Goal: Task Accomplishment & Management: Manage account settings

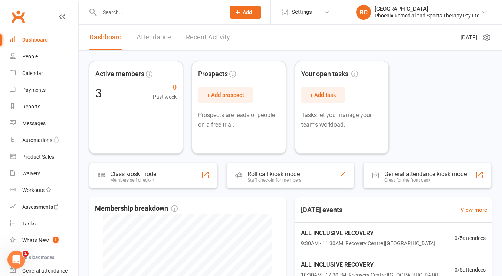
click at [429, 134] on div "Active members 3 0 Past week Prospects + Add prospect Prospects are leads or pe…" at bounding box center [290, 107] width 403 height 93
click at [316, 12] on link "Settings" at bounding box center [308, 12] width 52 height 17
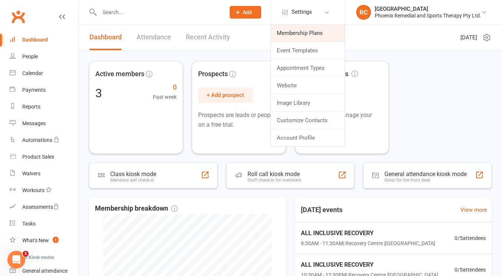
click at [308, 27] on link "Membership Plans" at bounding box center [308, 32] width 74 height 17
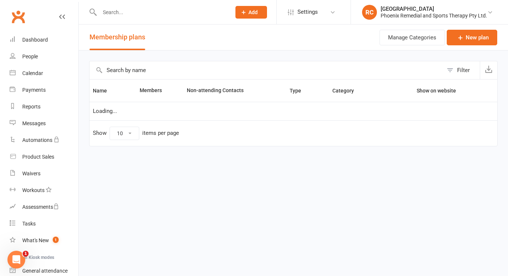
select select "25"
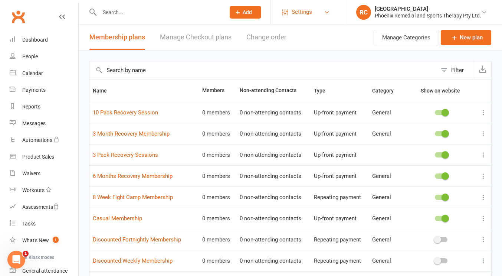
click at [317, 13] on link "Settings" at bounding box center [308, 12] width 52 height 17
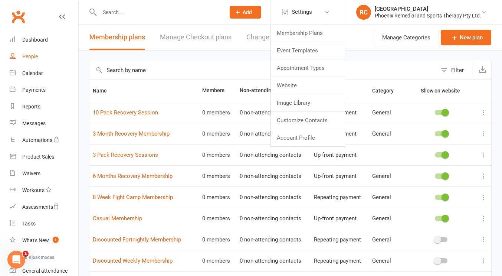
click at [32, 63] on link "People" at bounding box center [44, 56] width 69 height 17
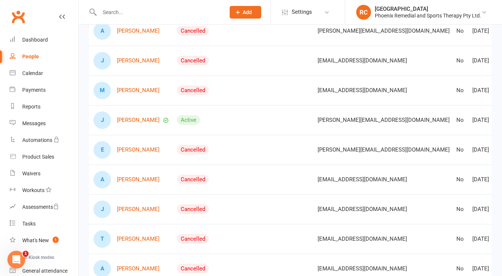
scroll to position [0, 19]
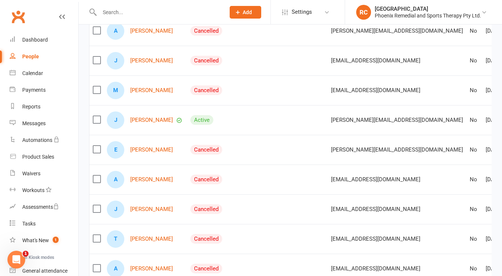
click at [98, 153] on label at bounding box center [96, 148] width 7 height 7
click at [98, 145] on input "checkbox" at bounding box center [96, 145] width 7 height 0
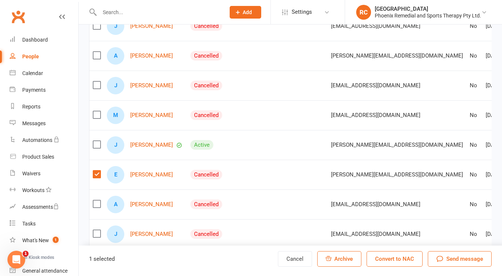
scroll to position [121, 0]
click at [96, 178] on label at bounding box center [96, 174] width 7 height 7
click at [96, 171] on input "checkbox" at bounding box center [96, 171] width 7 height 0
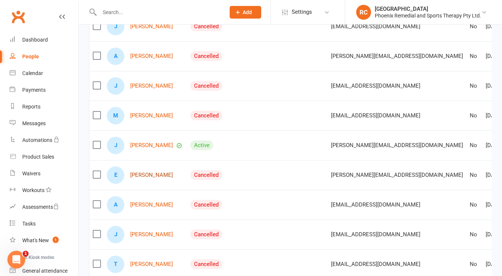
click at [148, 178] on link "[PERSON_NAME]" at bounding box center [151, 175] width 43 height 6
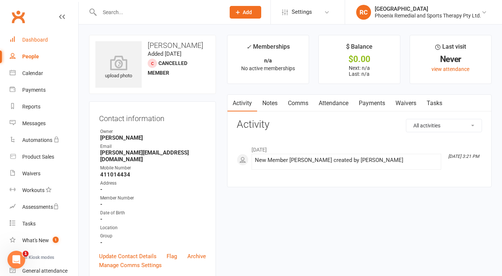
click at [32, 43] on link "Dashboard" at bounding box center [44, 40] width 69 height 17
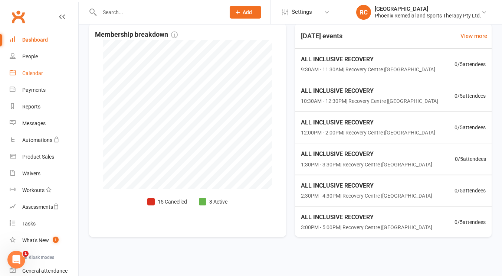
click at [38, 75] on div "Calendar" at bounding box center [32, 73] width 21 height 6
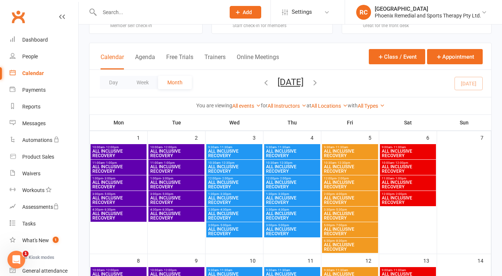
scroll to position [27, 0]
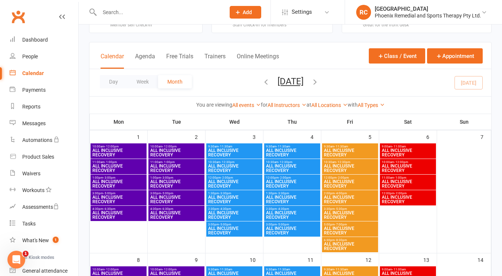
click at [221, 180] on span "ALL INCLUSIVE RECOVERY" at bounding box center [234, 183] width 53 height 9
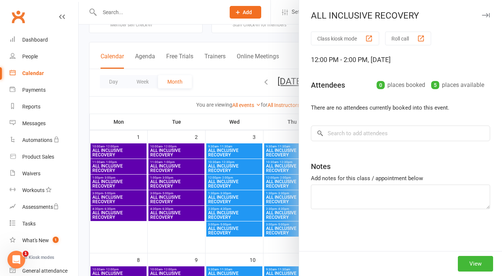
click at [221, 180] on div at bounding box center [290, 138] width 423 height 276
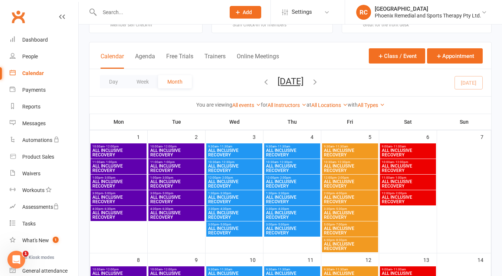
drag, startPoint x: 221, startPoint y: 180, endPoint x: 219, endPoint y: 216, distance: 36.4
click at [89, 114] on div "10:00am - 12:00pm ALL INCLUSIVE RECOVERY 11:00am - 1:00pm ALL INCLUSIVE RECOVER…" at bounding box center [89, 114] width 0 height 0
click at [393, 54] on button "Class / Event" at bounding box center [397, 55] width 56 height 15
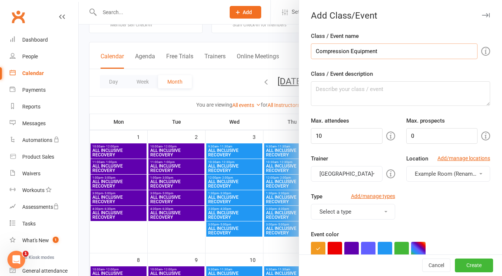
type input "Compression Equipment"
click at [325, 137] on input "10" at bounding box center [346, 136] width 71 height 16
type input "1"
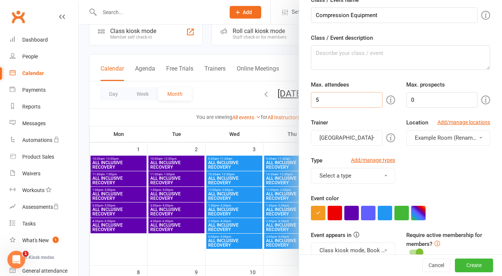
scroll to position [14, 0]
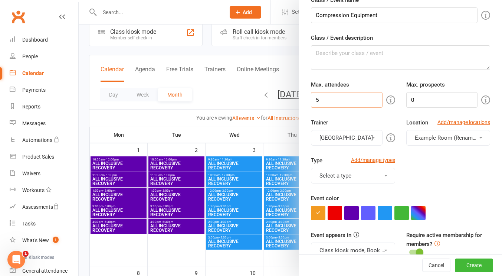
type input "5"
click at [183, 113] on div at bounding box center [290, 138] width 423 height 276
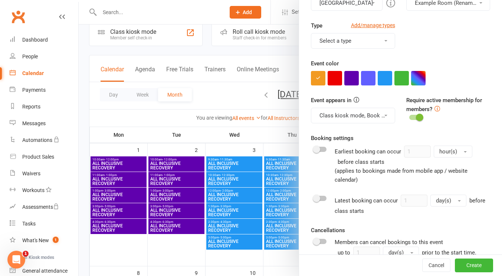
scroll to position [172, 0]
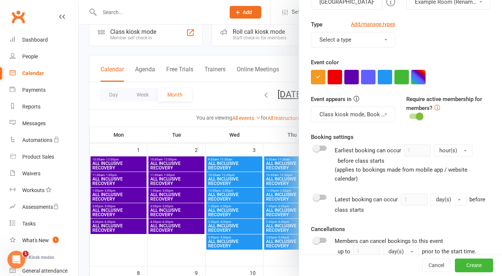
click at [314, 146] on span at bounding box center [316, 147] width 7 height 7
click at [314, 147] on input "checkbox" at bounding box center [314, 147] width 0 height 0
click at [321, 150] on span at bounding box center [324, 147] width 7 height 7
click at [314, 147] on input "checkbox" at bounding box center [314, 147] width 0 height 0
click at [315, 194] on span at bounding box center [316, 196] width 7 height 7
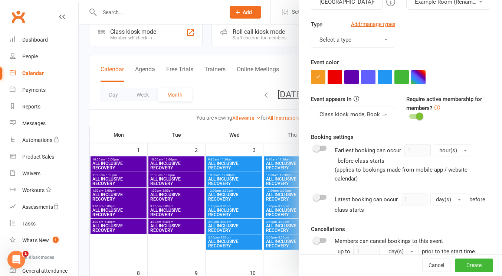
click at [314, 196] on input "checkbox" at bounding box center [314, 196] width 0 height 0
click at [450, 204] on button "day(s)" at bounding box center [449, 199] width 36 height 12
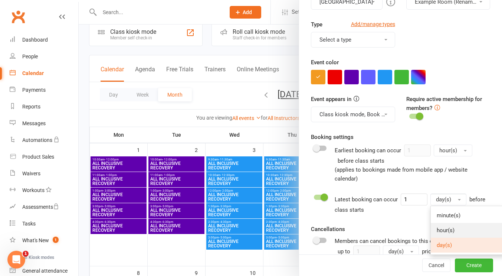
click at [447, 224] on link "hour(s)" at bounding box center [467, 230] width 73 height 15
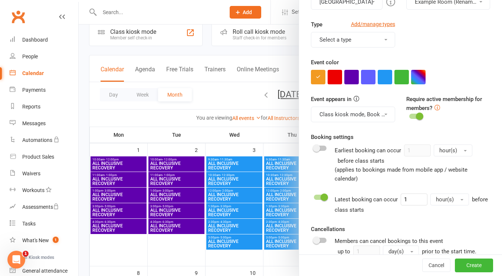
scroll to position [261, 0]
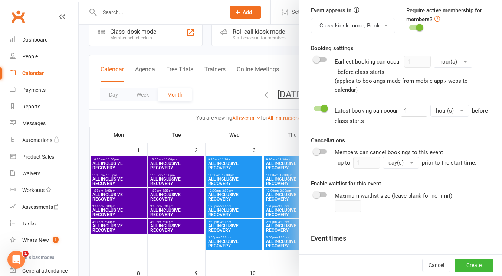
click at [322, 151] on div at bounding box center [320, 151] width 13 height 5
click at [314, 150] on input "checkbox" at bounding box center [314, 150] width 0 height 0
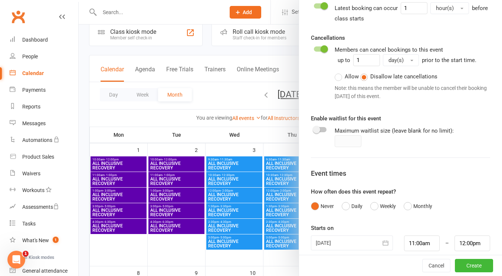
scroll to position [371, 0]
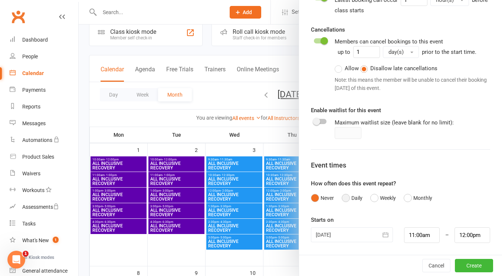
click at [343, 194] on button "Daily" at bounding box center [352, 198] width 21 height 14
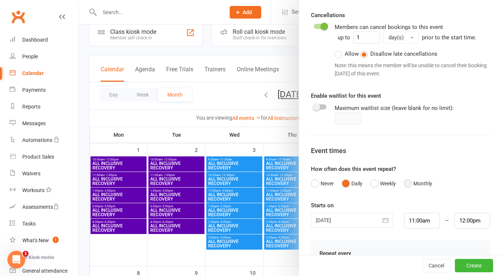
scroll to position [393, 0]
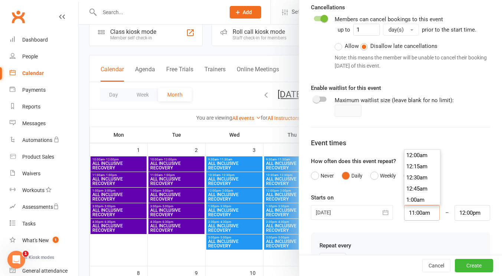
click at [406, 211] on input "11:00am" at bounding box center [422, 213] width 36 height 16
type input "9:30am"
click at [411, 164] on li "9:30am" at bounding box center [423, 162] width 36 height 11
click at [465, 211] on input "10:30am" at bounding box center [473, 213] width 36 height 16
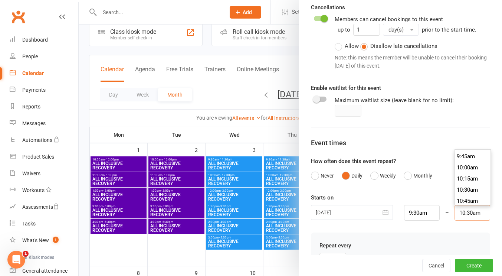
scroll to position [440, 0]
type input "10:00am"
click at [462, 158] on li "10:00am" at bounding box center [473, 160] width 36 height 11
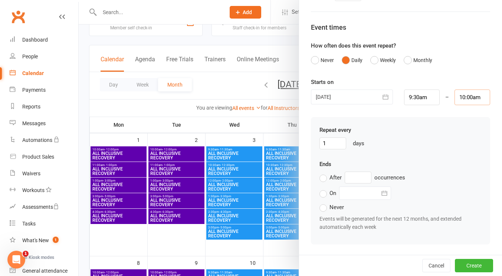
scroll to position [17, 0]
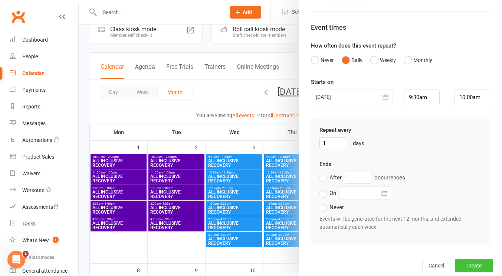
click at [464, 261] on button "Create" at bounding box center [474, 265] width 38 height 13
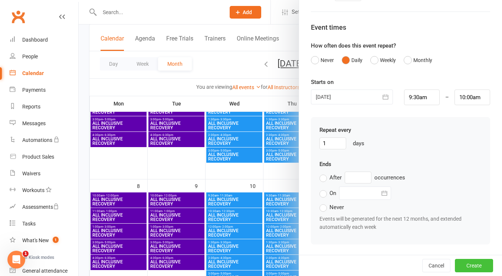
scroll to position [102, 0]
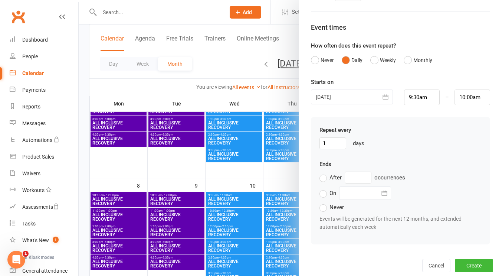
click at [321, 206] on label "Never" at bounding box center [332, 207] width 24 height 9
click at [321, 203] on input "Never" at bounding box center [322, 203] width 5 height 0
click at [462, 265] on button "Create" at bounding box center [474, 265] width 38 height 13
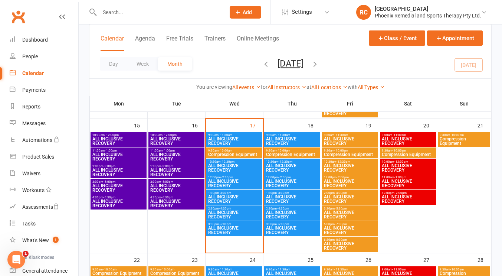
scroll to position [284, 0]
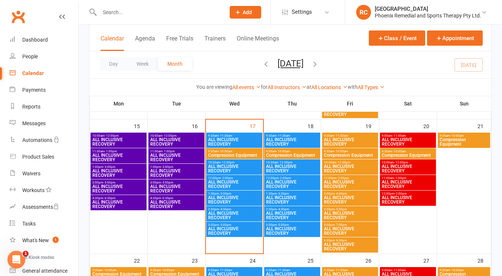
click at [179, 134] on span "10:00am - 12:00pm" at bounding box center [176, 135] width 53 height 3
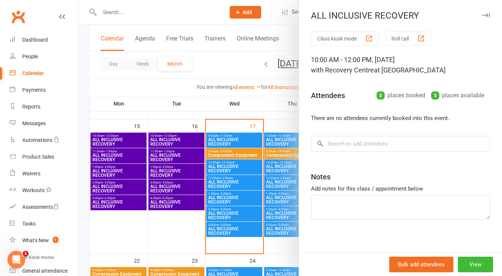
scroll to position [4, 0]
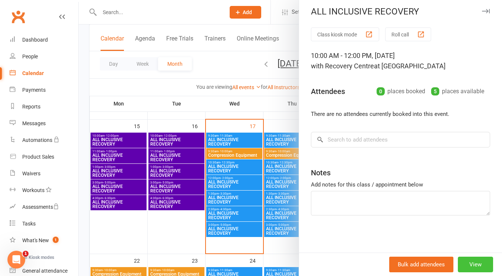
click at [463, 261] on button "View" at bounding box center [475, 264] width 35 height 16
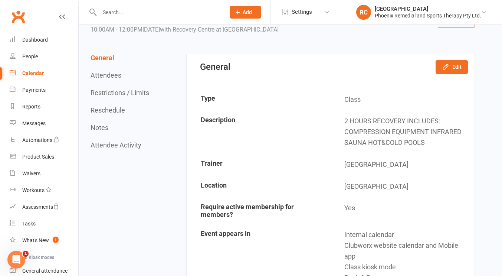
scroll to position [43, 0]
click at [445, 73] on button "Edit" at bounding box center [452, 66] width 32 height 13
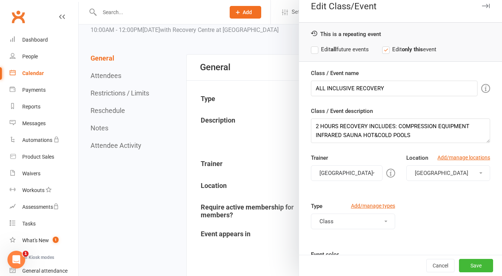
scroll to position [10, 0]
click at [311, 48] on label "Edit all future events" at bounding box center [340, 49] width 58 height 9
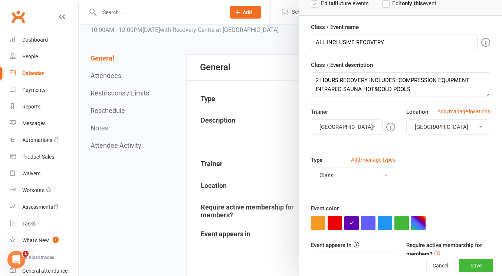
scroll to position [79, 0]
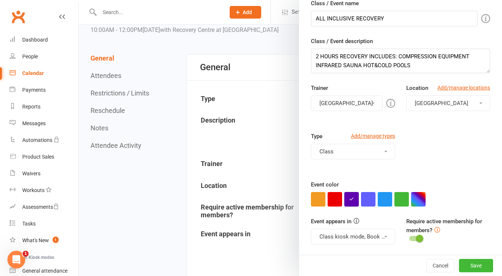
click at [345, 200] on button "button" at bounding box center [351, 199] width 14 height 14
click at [459, 264] on button "Save" at bounding box center [476, 265] width 34 height 13
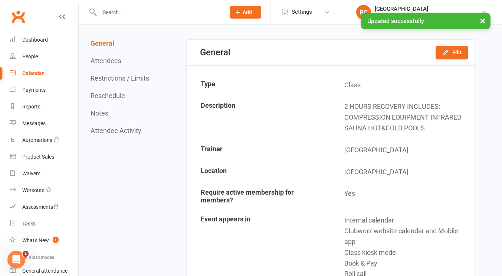
scroll to position [59, 0]
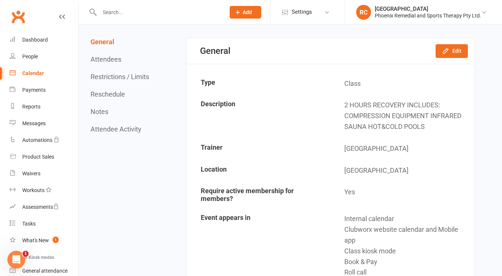
click at [38, 71] on div "Calendar" at bounding box center [33, 73] width 22 height 6
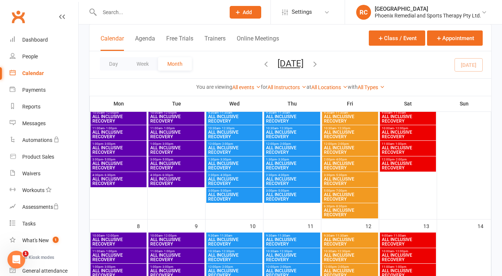
scroll to position [36, 0]
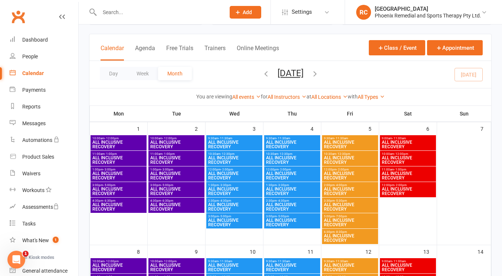
click at [242, 145] on span "ALL INCLUSIVE RECOVERY" at bounding box center [234, 144] width 53 height 9
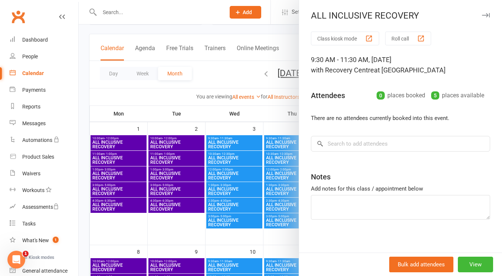
scroll to position [4, 0]
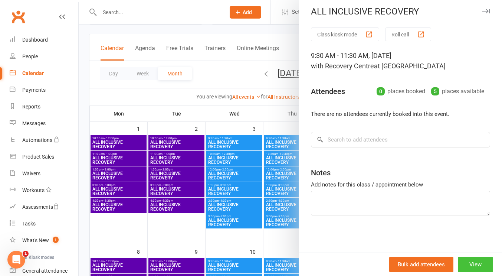
click at [469, 264] on button "View" at bounding box center [475, 264] width 35 height 16
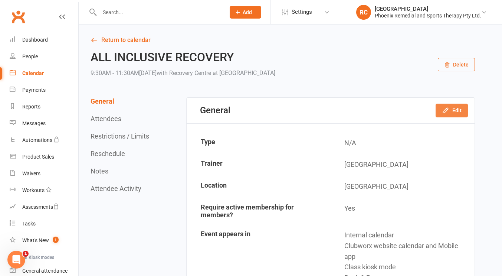
click at [450, 111] on button "Edit" at bounding box center [452, 110] width 32 height 13
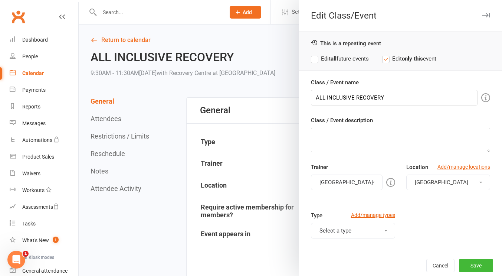
scroll to position [79, 0]
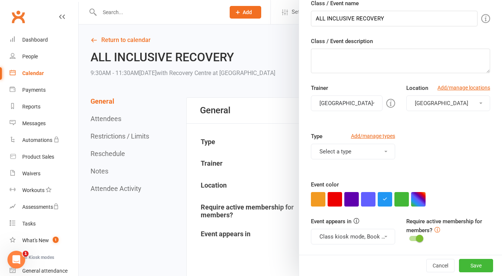
click at [376, 157] on button "Select a type" at bounding box center [353, 152] width 84 height 16
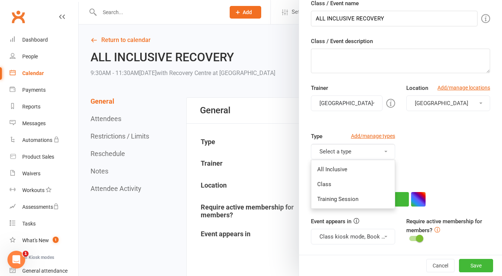
click at [376, 157] on button "Select a type" at bounding box center [353, 152] width 84 height 16
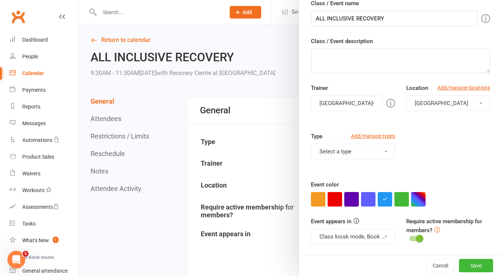
click at [346, 201] on button "button" at bounding box center [351, 199] width 14 height 14
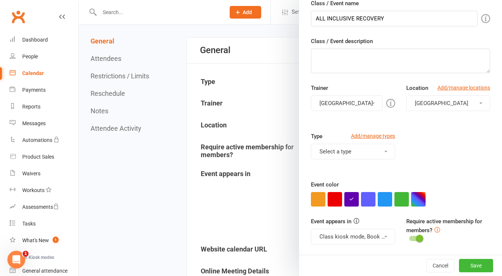
scroll to position [62, 0]
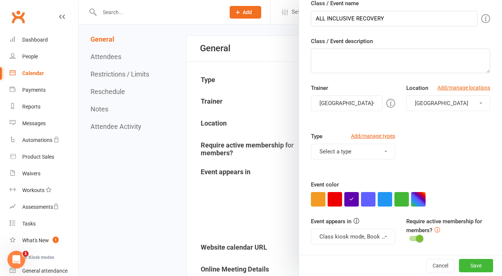
click at [377, 236] on button "Class kiosk mode, Book & Pay, Roll call, Clubworx website calendar and Mobile a…" at bounding box center [353, 237] width 84 height 16
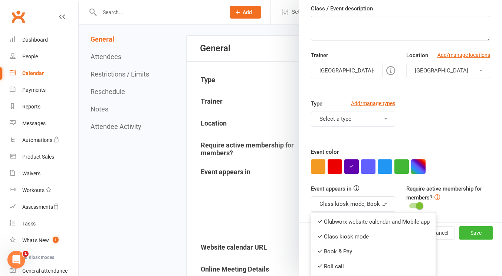
click at [377, 198] on button "Class kiosk mode, Book & Pay, Roll call, Clubworx website calendar and Mobile a…" at bounding box center [353, 204] width 84 height 16
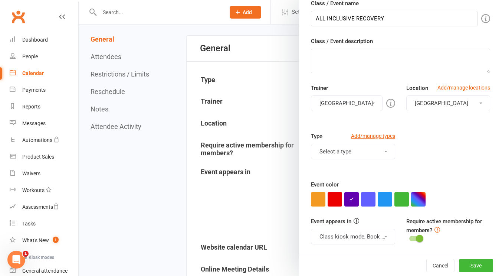
scroll to position [79, 0]
click at [469, 259] on button "Save" at bounding box center [476, 265] width 34 height 13
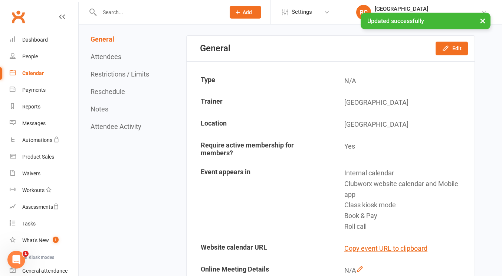
click at [27, 69] on link "Calendar" at bounding box center [44, 73] width 69 height 17
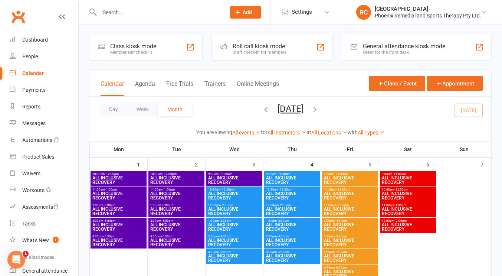
click at [221, 177] on span "ALL INCLUSIVE RECOVERY" at bounding box center [234, 180] width 53 height 9
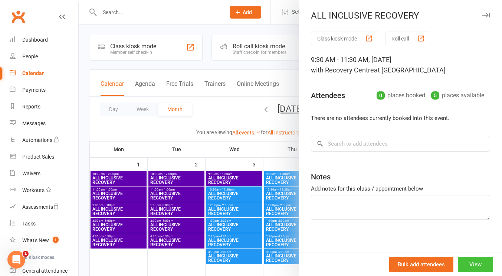
click at [460, 262] on button "View" at bounding box center [475, 264] width 35 height 16
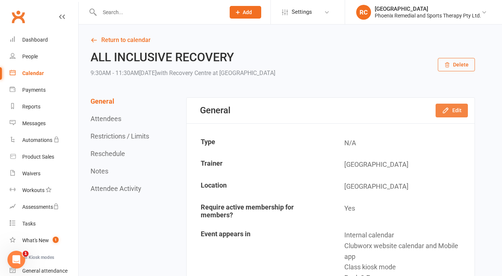
click at [444, 111] on icon "button" at bounding box center [445, 110] width 5 height 5
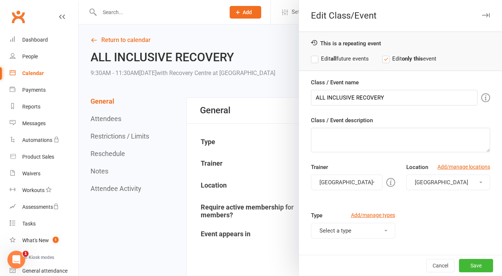
click at [311, 58] on label "Edit all future events" at bounding box center [340, 58] width 58 height 9
click at [472, 267] on button "Save" at bounding box center [476, 265] width 34 height 13
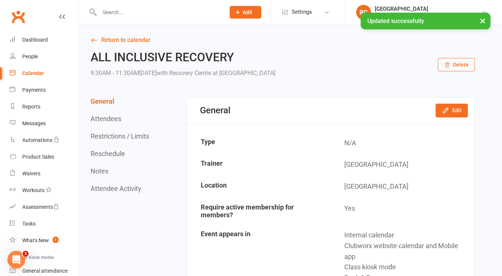
click at [39, 75] on div "Calendar" at bounding box center [33, 73] width 22 height 6
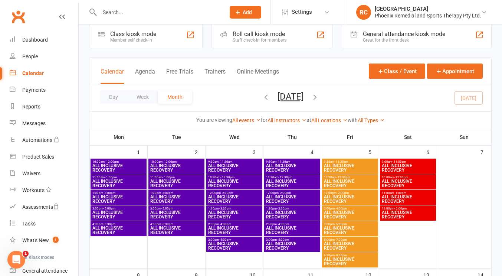
scroll to position [10, 0]
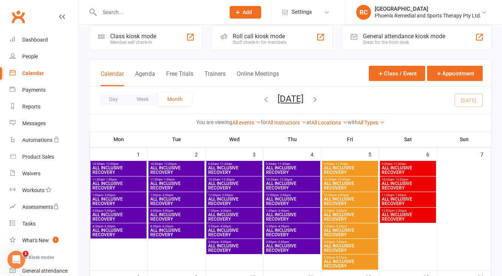
click at [365, 168] on span "ALL INCLUSIVE RECOVERY" at bounding box center [350, 170] width 53 height 9
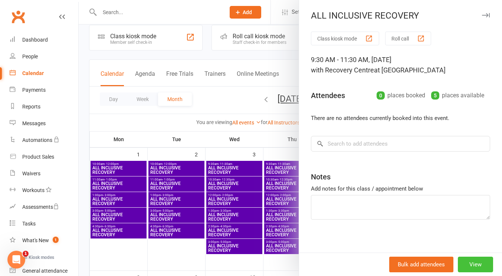
click at [466, 265] on button "View" at bounding box center [475, 264] width 35 height 16
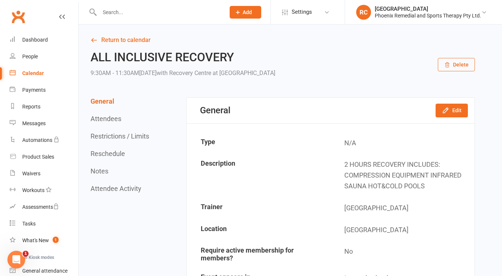
click at [454, 102] on div "General Edit" at bounding box center [331, 111] width 288 height 26
click at [448, 111] on icon "button" at bounding box center [445, 110] width 7 height 7
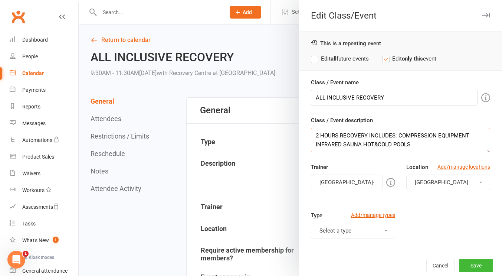
drag, startPoint x: 410, startPoint y: 144, endPoint x: 398, endPoint y: 145, distance: 11.9
click at [398, 145] on textarea "2 HOURS RECOVERY INCLUDES: COMPRESSION EQUIPMENT INFRARED SAUNA HOT&COLD POOLS" at bounding box center [400, 140] width 179 height 24
click at [419, 144] on textarea "2 HOURS RECOVERY INCLUDES: COMPRESSION EQUIPMENT INFRARED SAUNA HOT&COLD POOLS" at bounding box center [400, 140] width 179 height 24
drag, startPoint x: 419, startPoint y: 144, endPoint x: 309, endPoint y: 135, distance: 109.9
drag, startPoint x: 309, startPoint y: 135, endPoint x: 396, endPoint y: 145, distance: 87.4
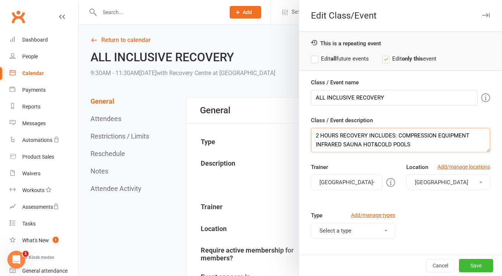
click at [396, 145] on textarea "2 HOURS RECOVERY INCLUDES: COMPRESSION EQUIPMENT INFRARED SAUNA HOT&COLD POOLS" at bounding box center [400, 140] width 179 height 24
drag, startPoint x: 408, startPoint y: 146, endPoint x: 316, endPoint y: 135, distance: 93.0
drag, startPoint x: 316, startPoint y: 135, endPoint x: 436, endPoint y: 116, distance: 121.8
click at [436, 116] on div "Class / Event description 2 HOURS RECOVERY INCLUDES: COMPRESSION EQUIPMENT INFR…" at bounding box center [400, 134] width 179 height 36
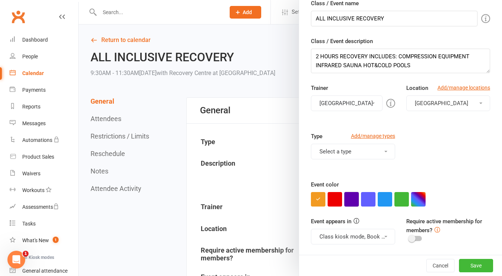
click at [349, 193] on button "button" at bounding box center [351, 199] width 14 height 14
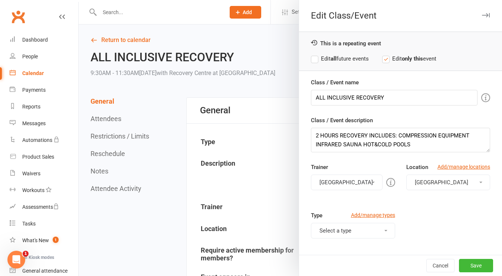
click at [315, 60] on label "Edit all future events" at bounding box center [340, 58] width 58 height 9
click at [465, 261] on button "Save" at bounding box center [476, 265] width 34 height 13
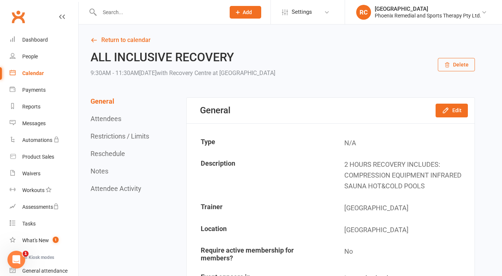
click at [28, 73] on div "Calendar" at bounding box center [33, 73] width 22 height 6
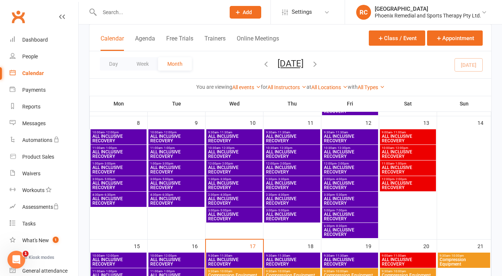
scroll to position [163, 0]
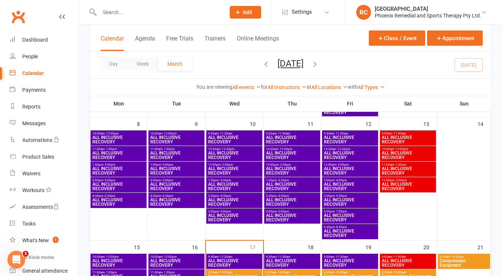
click at [401, 143] on span "ALL INCLUSIVE RECOVERY" at bounding box center [408, 139] width 53 height 9
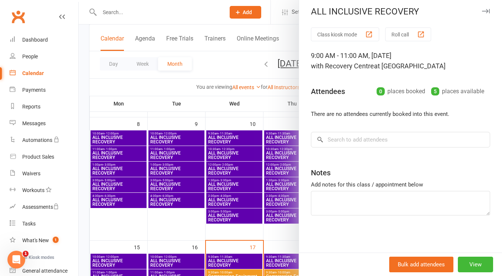
scroll to position [0, 0]
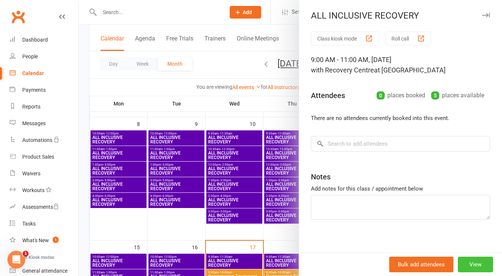
click at [464, 262] on button "View" at bounding box center [475, 264] width 35 height 16
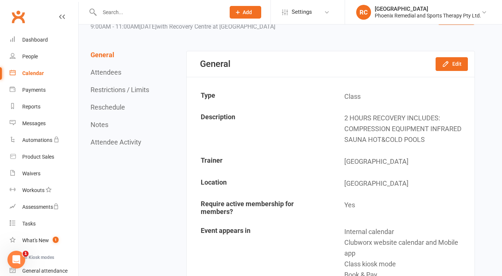
scroll to position [46, 0]
click at [455, 66] on button "Edit" at bounding box center [452, 64] width 32 height 13
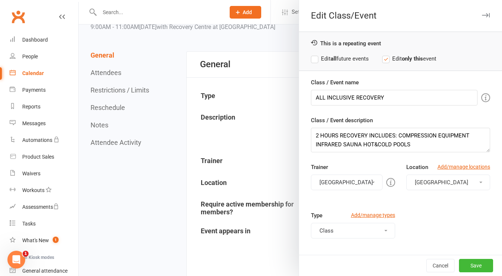
click at [312, 57] on label "Edit all future events" at bounding box center [340, 58] width 58 height 9
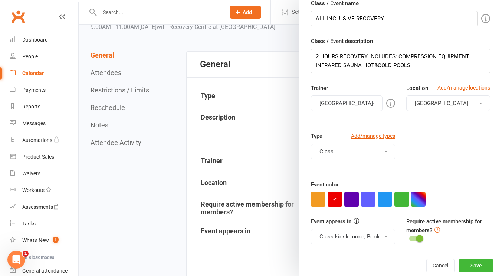
click at [344, 200] on button "button" at bounding box center [351, 199] width 14 height 14
click at [471, 267] on button "Save" at bounding box center [476, 265] width 34 height 13
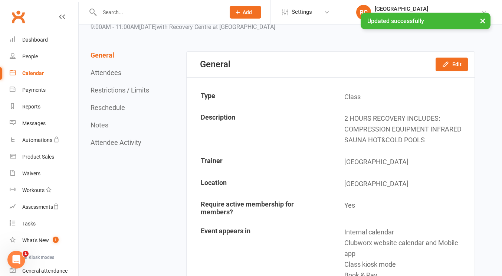
click at [31, 72] on div "Calendar" at bounding box center [33, 73] width 22 height 6
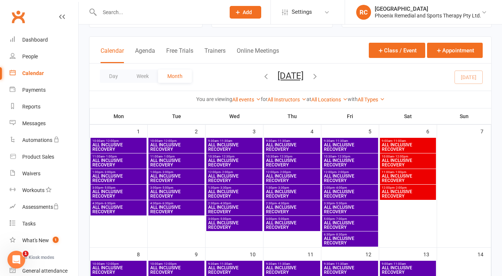
scroll to position [34, 0]
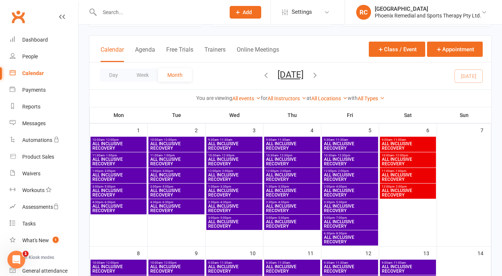
click at [389, 144] on span "ALL INCLUSIVE RECOVERY" at bounding box center [408, 145] width 53 height 9
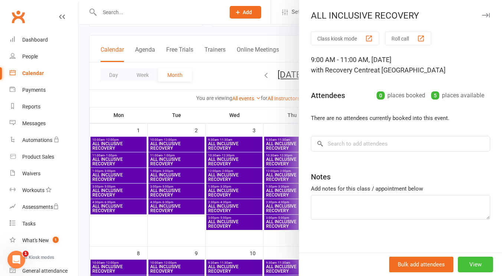
click at [458, 257] on button "View" at bounding box center [475, 264] width 35 height 16
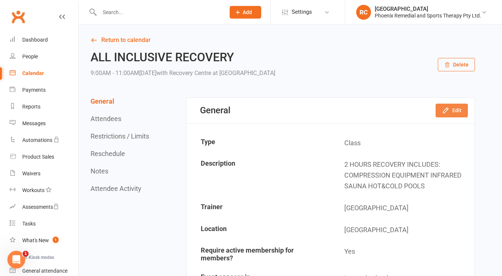
click at [450, 109] on button "Edit" at bounding box center [452, 110] width 32 height 13
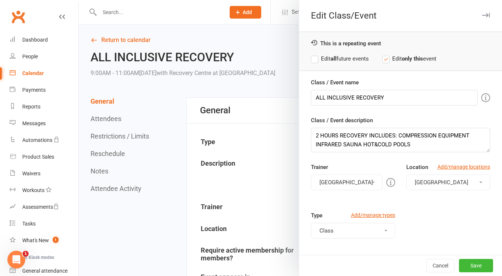
scroll to position [39, 0]
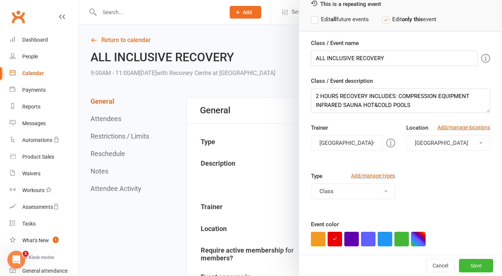
click at [314, 19] on label "Edit all future events" at bounding box center [340, 19] width 58 height 9
click at [352, 233] on button "button" at bounding box center [351, 239] width 14 height 14
click at [468, 261] on button "Save" at bounding box center [476, 265] width 34 height 13
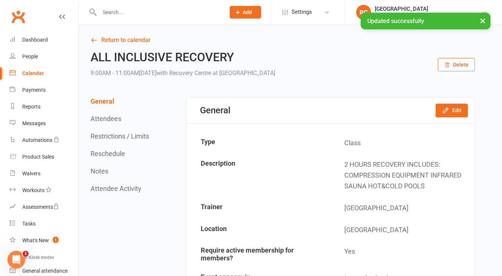
click at [30, 75] on div "Calendar" at bounding box center [33, 73] width 22 height 6
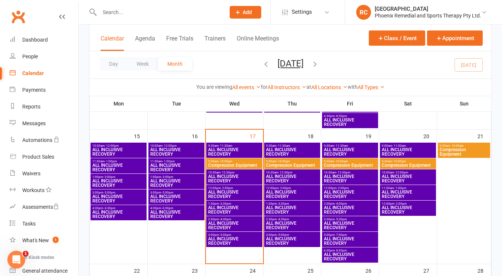
scroll to position [274, 0]
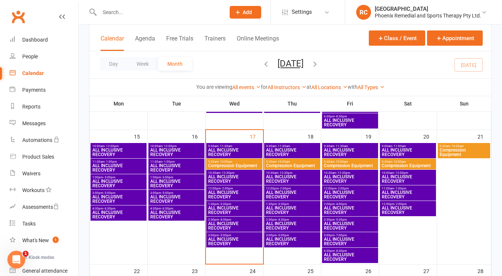
click at [223, 164] on span "Compression Equipment" at bounding box center [234, 165] width 53 height 4
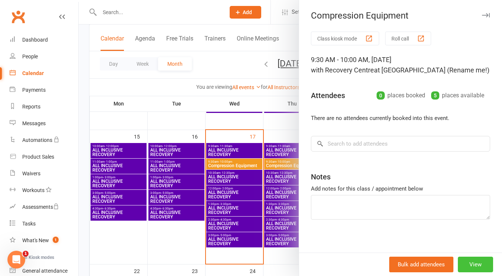
click at [461, 259] on button "View" at bounding box center [475, 264] width 35 height 16
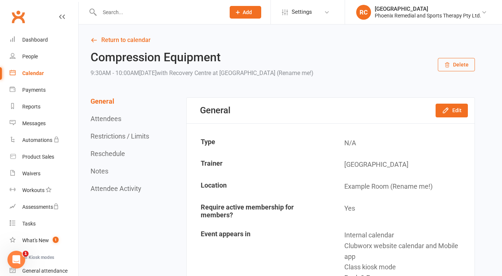
click at [458, 120] on div "General Edit" at bounding box center [331, 111] width 288 height 26
click at [458, 106] on button "Edit" at bounding box center [452, 110] width 32 height 13
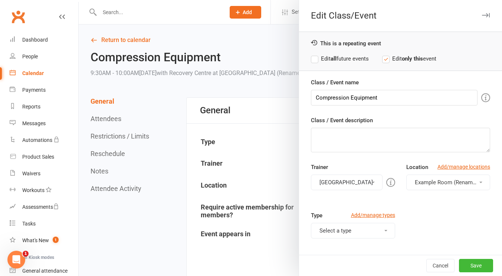
click at [422, 183] on span "Example Room (Rename me!)" at bounding box center [451, 182] width 73 height 7
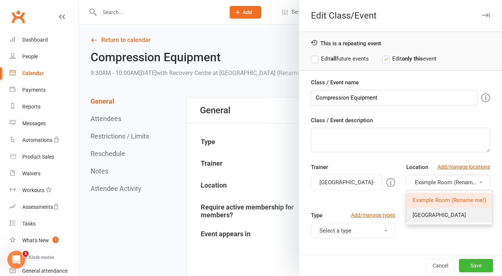
click at [415, 214] on span "[GEOGRAPHIC_DATA]" at bounding box center [439, 215] width 53 height 7
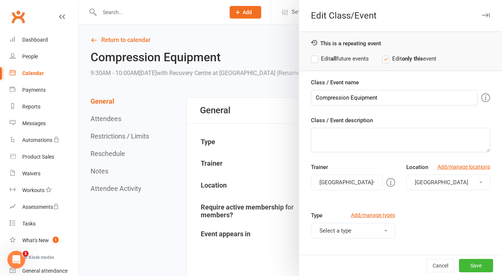
click at [314, 61] on label "Edit all future events" at bounding box center [340, 58] width 58 height 9
click at [356, 228] on button "Select a type" at bounding box center [353, 231] width 84 height 16
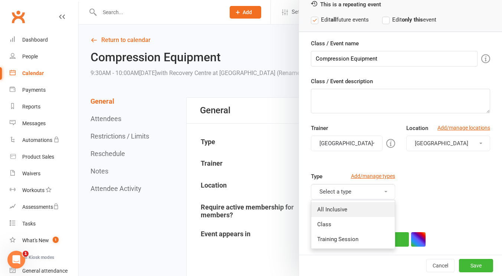
scroll to position [41, 0]
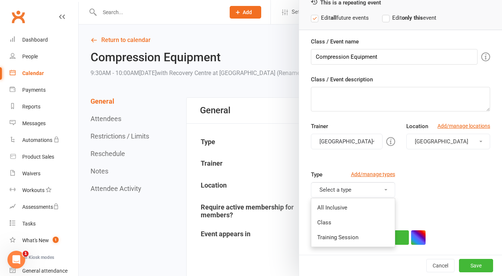
click at [428, 202] on div "Type Add/manage types Select a type All Inclusive Class Training Session" at bounding box center [400, 194] width 190 height 48
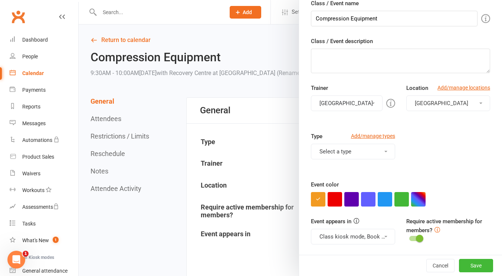
scroll to position [0, 0]
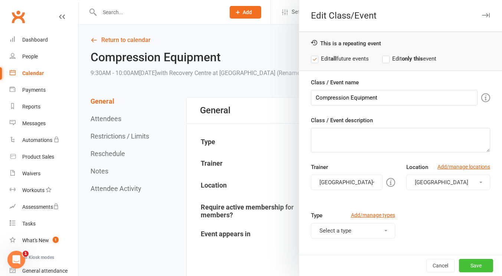
click at [462, 262] on button "Save" at bounding box center [476, 265] width 34 height 13
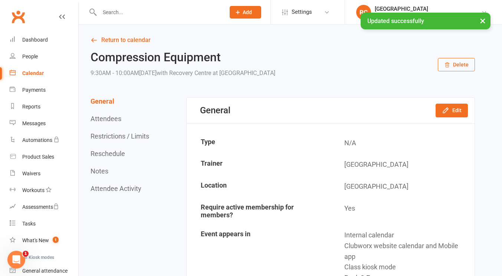
click at [36, 73] on div "Calendar" at bounding box center [33, 73] width 22 height 6
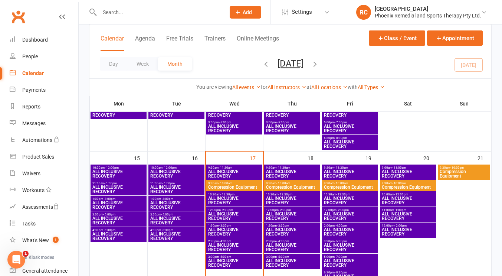
scroll to position [269, 0]
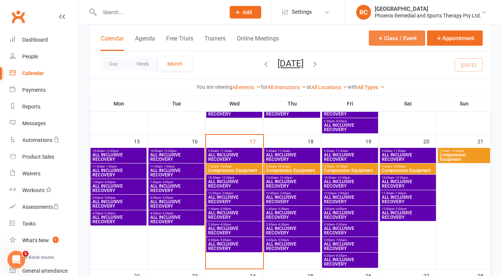
click at [392, 33] on button "Class / Event" at bounding box center [397, 37] width 56 height 15
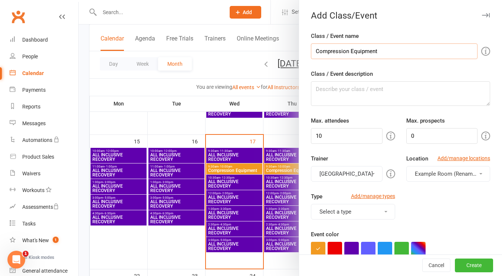
scroll to position [41, 0]
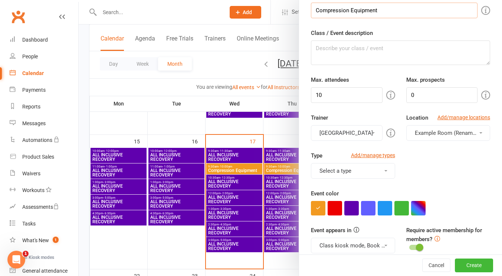
type input "Compression Equipment"
click at [318, 94] on input "10" at bounding box center [346, 95] width 71 height 16
type input "1"
type input "5"
click at [428, 135] on span "Example Room (Rename me!)" at bounding box center [451, 133] width 73 height 7
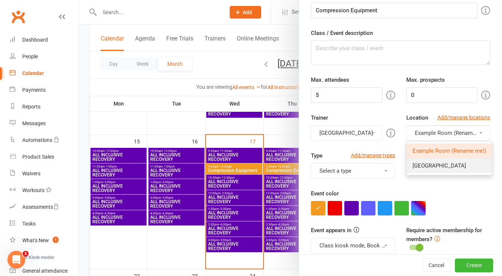
click at [429, 164] on span "[GEOGRAPHIC_DATA]" at bounding box center [439, 165] width 53 height 7
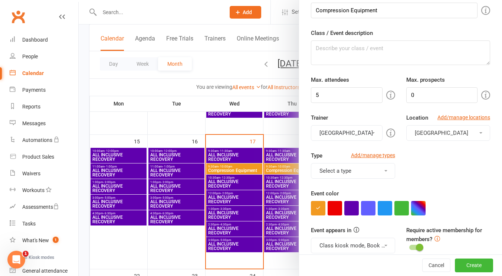
click at [390, 166] on div "Type Add/manage types Select a type All Inclusive Class Training Session" at bounding box center [352, 164] width 95 height 27
click at [378, 170] on button "Select a type" at bounding box center [353, 171] width 84 height 16
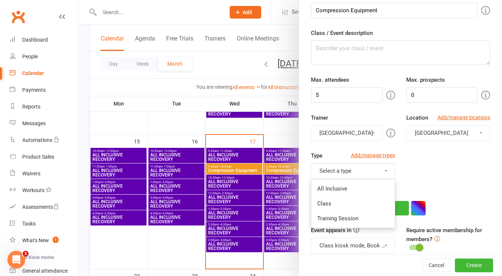
click at [360, 172] on button "Select a type" at bounding box center [353, 171] width 84 height 16
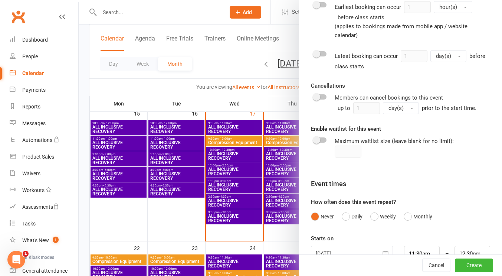
scroll to position [334, 0]
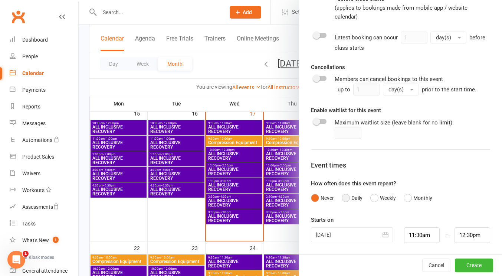
click at [345, 201] on button "Daily" at bounding box center [352, 198] width 21 height 14
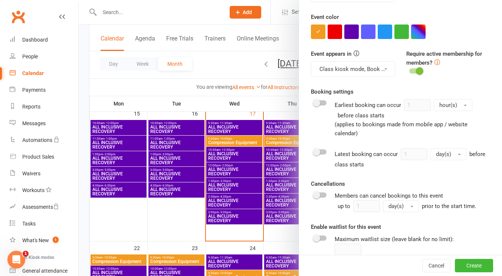
scroll to position [217, 0]
click at [317, 152] on span at bounding box center [316, 151] width 7 height 7
click at [314, 151] on input "checkbox" at bounding box center [314, 151] width 0 height 0
click at [443, 151] on span "day(s)" at bounding box center [443, 154] width 15 height 7
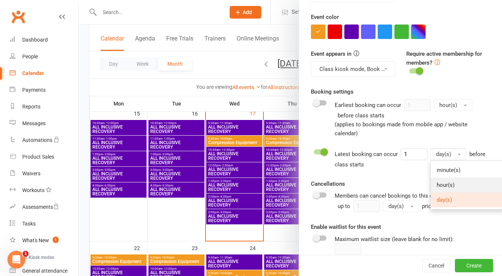
click at [437, 182] on span "hour(s)" at bounding box center [446, 184] width 18 height 7
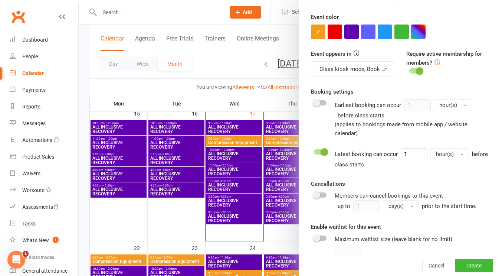
scroll to position [241, 0]
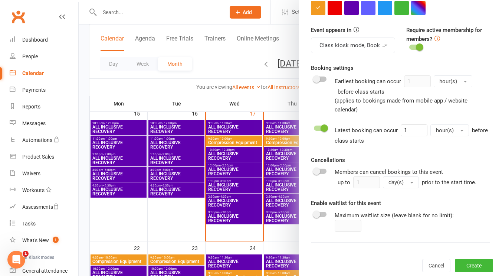
click at [319, 171] on div at bounding box center [320, 170] width 13 height 5
click at [314, 170] on input "checkbox" at bounding box center [314, 170] width 0 height 0
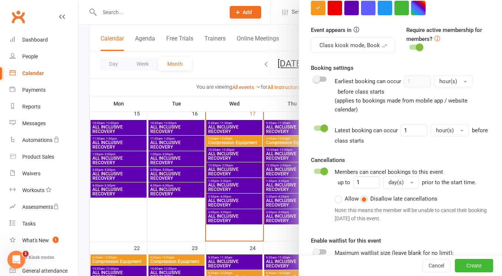
click at [405, 186] on button "day(s)" at bounding box center [401, 182] width 36 height 12
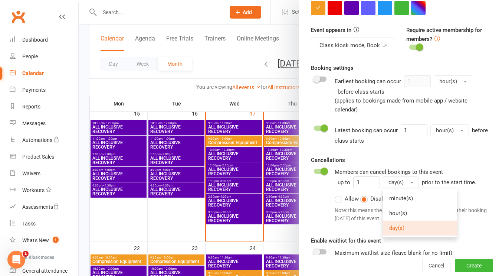
click at [404, 179] on button "day(s)" at bounding box center [401, 182] width 36 height 12
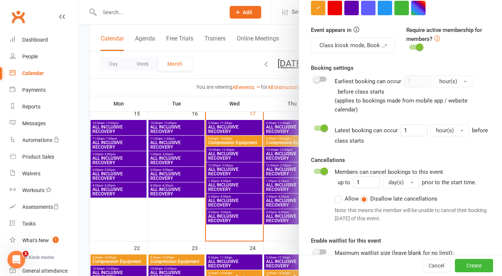
click at [322, 169] on span at bounding box center [324, 170] width 7 height 7
click at [314, 170] on input "checkbox" at bounding box center [314, 170] width 0 height 0
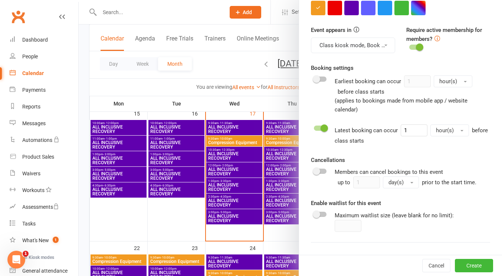
click at [322, 169] on div at bounding box center [320, 170] width 13 height 5
click at [314, 170] on input "checkbox" at bounding box center [314, 170] width 0 height 0
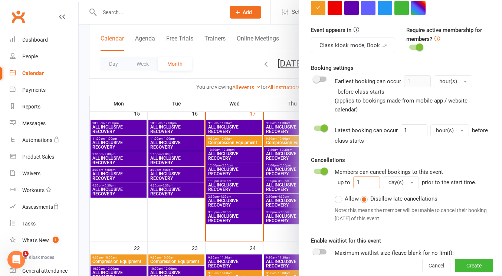
click at [356, 183] on input "1" at bounding box center [366, 182] width 27 height 12
click at [322, 171] on span at bounding box center [324, 170] width 7 height 7
click at [314, 170] on input "checkbox" at bounding box center [314, 170] width 0 height 0
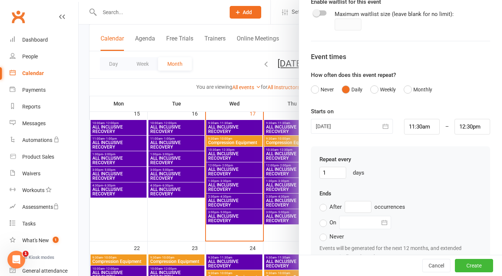
scroll to position [442, 0]
click at [337, 176] on input "1" at bounding box center [333, 172] width 27 height 12
click at [373, 170] on div "1 days" at bounding box center [401, 172] width 162 height 12
click at [410, 126] on input "11:30am" at bounding box center [422, 126] width 36 height 16
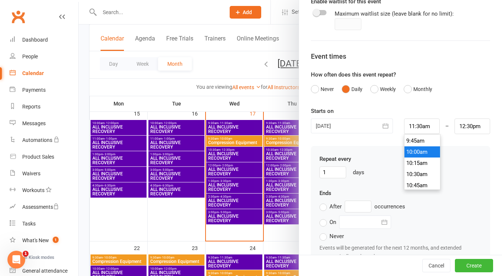
type input "10:00am"
click at [415, 153] on li "10:00am" at bounding box center [423, 151] width 36 height 11
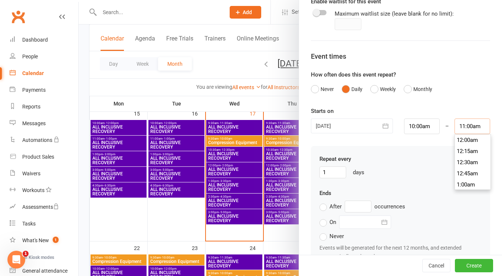
click at [459, 127] on input "11:00am" at bounding box center [473, 126] width 36 height 16
type input "10:30am"
click at [457, 166] on li "10:30am" at bounding box center [473, 168] width 36 height 11
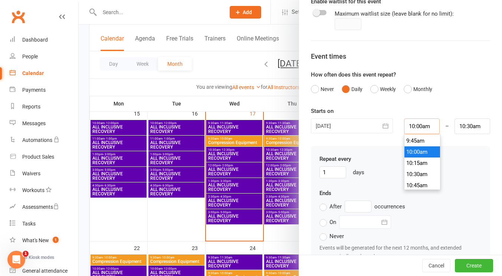
scroll to position [434, 0]
click at [404, 125] on input "10:00am" at bounding box center [422, 126] width 36 height 16
click at [376, 152] on div "Repeat every 1 days Ends After occurrences On [DATE] Sun Mon Tue Wed Thu Fri Sa…" at bounding box center [400, 209] width 179 height 127
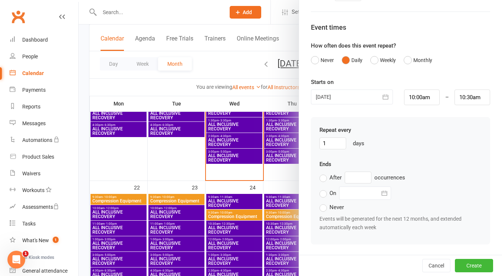
scroll to position [357, 0]
click at [322, 210] on label "Never" at bounding box center [332, 207] width 24 height 9
click at [322, 203] on input "Never" at bounding box center [322, 203] width 5 height 0
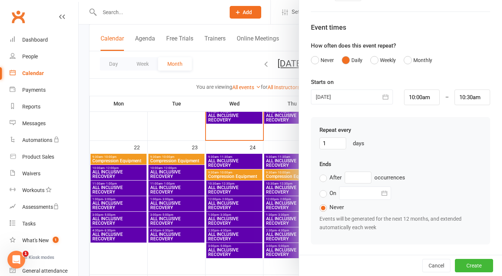
scroll to position [400, 0]
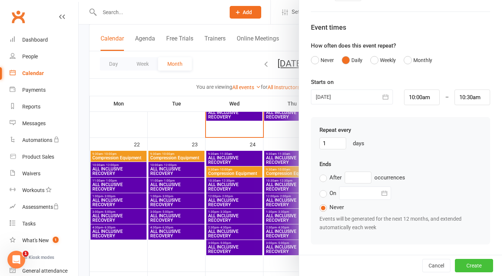
click at [459, 260] on button "Create" at bounding box center [474, 265] width 38 height 13
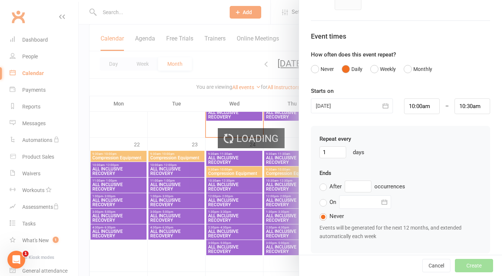
scroll to position [480, 0]
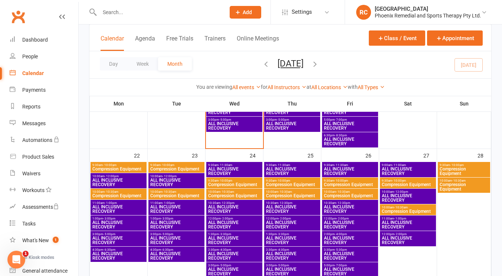
click at [242, 172] on span "ALL INCLUSIVE RECOVERY" at bounding box center [234, 171] width 53 height 9
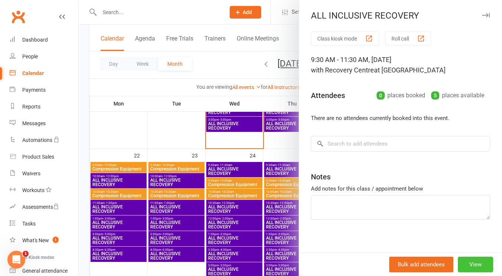
click at [458, 263] on button "View" at bounding box center [475, 264] width 35 height 16
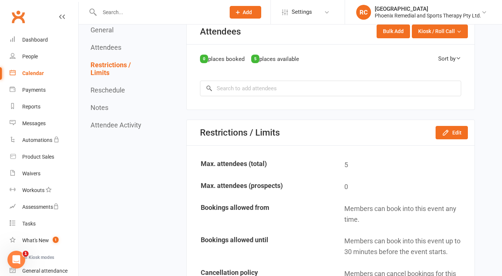
scroll to position [381, 0]
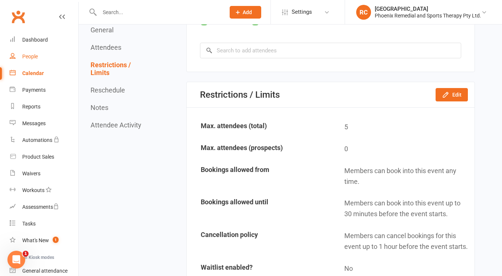
click at [36, 60] on link "People" at bounding box center [44, 56] width 69 height 17
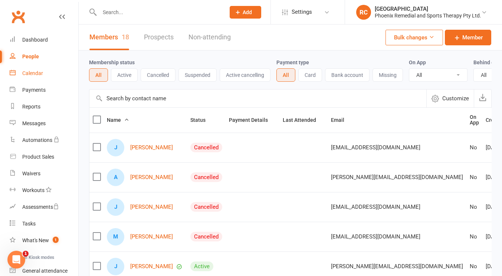
click at [35, 72] on div "Calendar" at bounding box center [32, 73] width 21 height 6
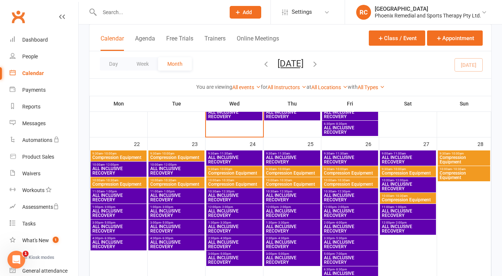
scroll to position [401, 0]
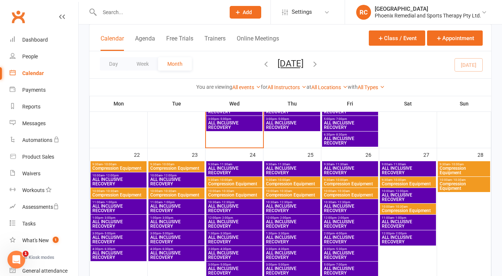
click at [225, 179] on span "- 10:00am" at bounding box center [226, 179] width 14 height 3
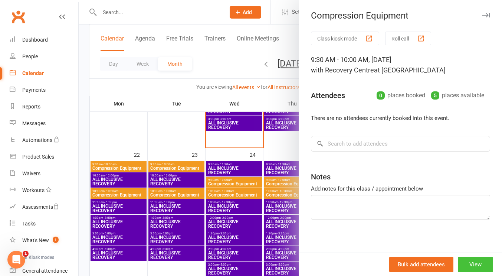
click at [458, 268] on button "View" at bounding box center [475, 264] width 35 height 16
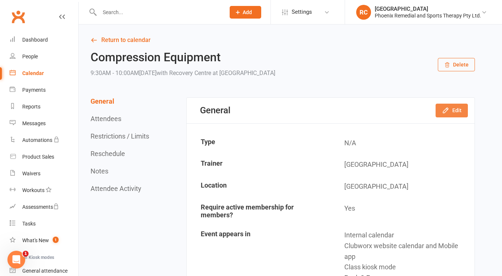
click at [449, 114] on button "Edit" at bounding box center [452, 110] width 32 height 13
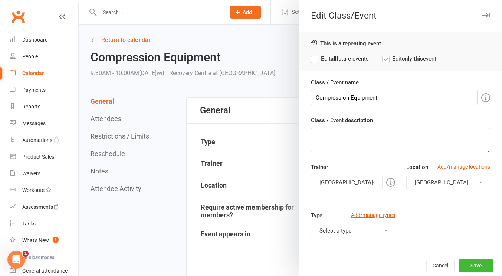
click at [315, 59] on label "Edit all future events" at bounding box center [340, 58] width 58 height 9
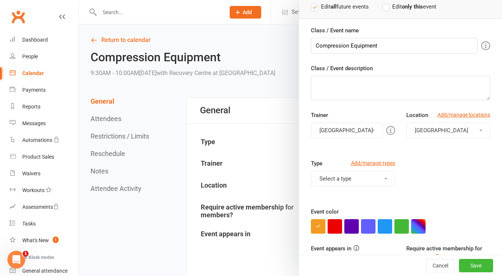
scroll to position [79, 0]
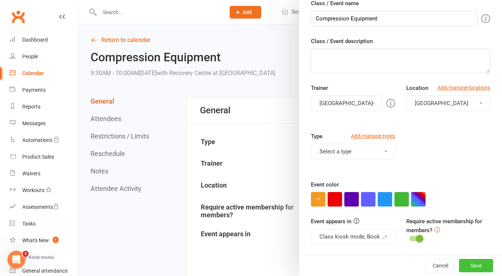
click at [469, 262] on button "Save" at bounding box center [476, 265] width 34 height 13
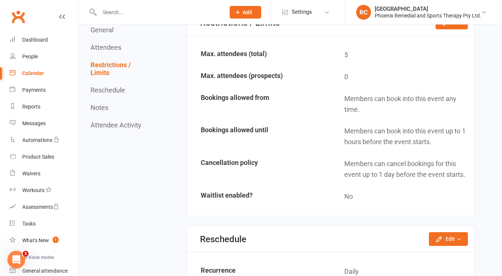
scroll to position [419, 0]
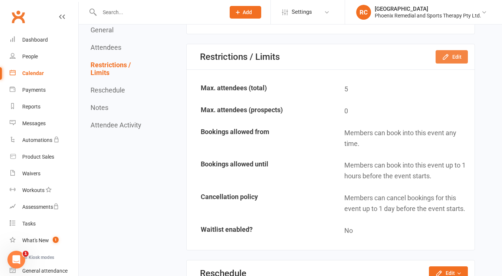
click at [460, 52] on button "Edit" at bounding box center [452, 56] width 32 height 13
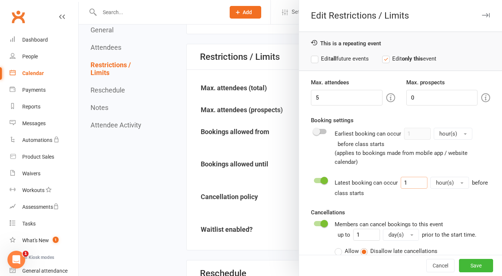
click at [415, 184] on input "1" at bounding box center [414, 183] width 27 height 12
click at [442, 183] on span "hour(s)" at bounding box center [445, 182] width 18 height 7
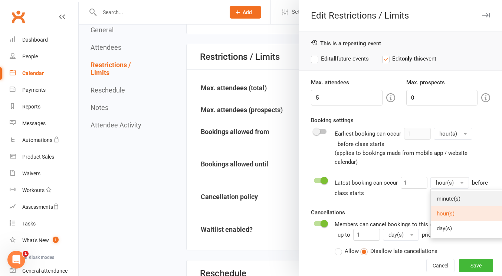
click at [442, 198] on span "minute(s)" at bounding box center [449, 198] width 24 height 7
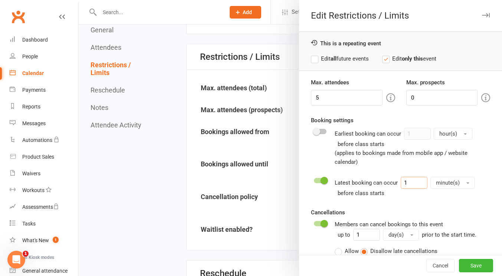
drag, startPoint x: 396, startPoint y: 188, endPoint x: 374, endPoint y: 183, distance: 23.1
click at [374, 183] on div "Latest booking can occur 1 minute(s) before class starts" at bounding box center [413, 187] width 156 height 21
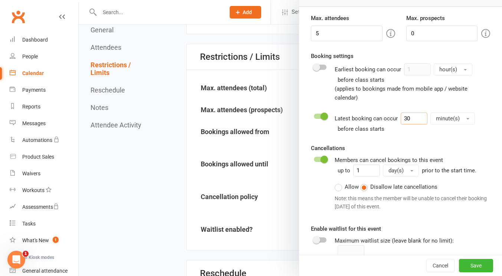
scroll to position [65, 0]
type input "30"
click at [403, 168] on button "day(s)" at bounding box center [401, 170] width 36 height 12
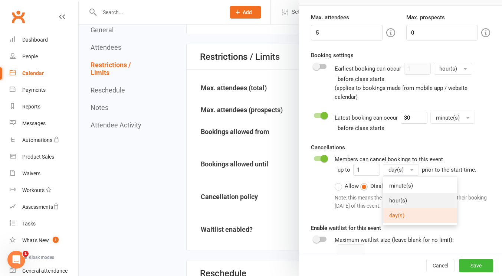
click at [396, 196] on link "hour(s)" at bounding box center [419, 200] width 73 height 15
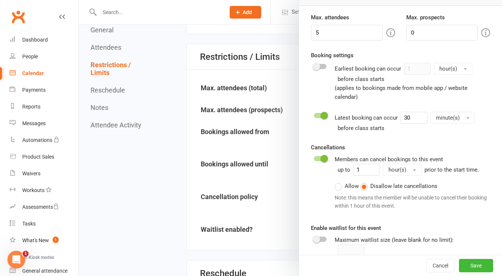
drag, startPoint x: 470, startPoint y: 264, endPoint x: 305, endPoint y: 203, distance: 175.8
click at [305, 203] on div "Max. attendees 5 Max. prospects 0 Booking settings Earliest booking can occur 1…" at bounding box center [400, 139] width 203 height 253
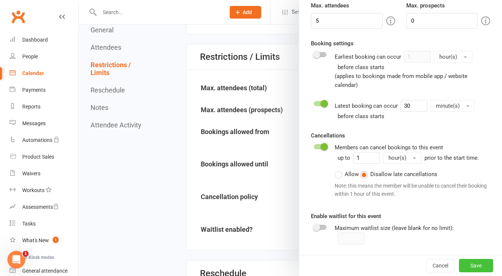
click at [459, 263] on button "Save" at bounding box center [476, 265] width 34 height 13
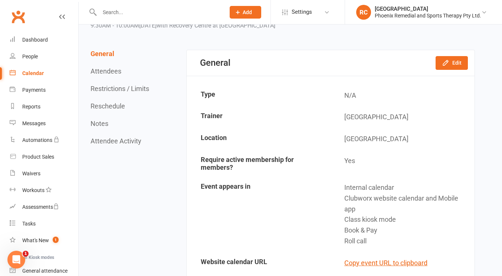
scroll to position [0, 0]
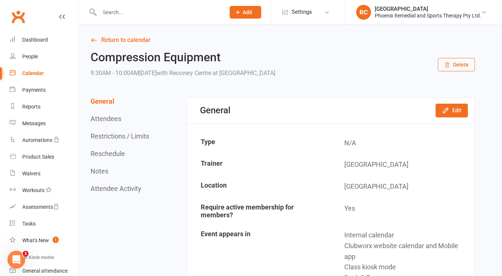
click at [35, 72] on div "Calendar" at bounding box center [33, 73] width 22 height 6
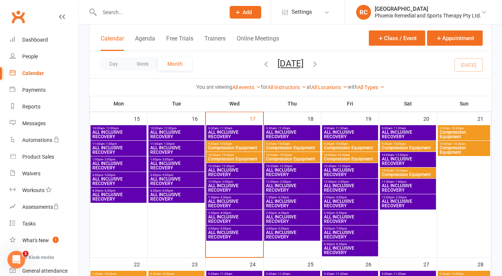
scroll to position [274, 0]
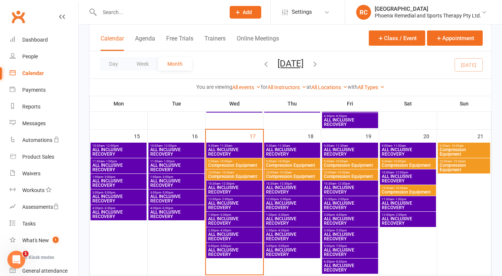
click at [456, 146] on span "- 10:00am" at bounding box center [457, 145] width 14 height 3
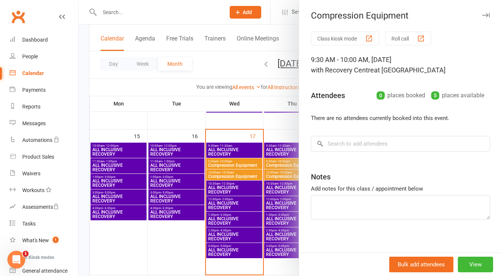
scroll to position [4, 0]
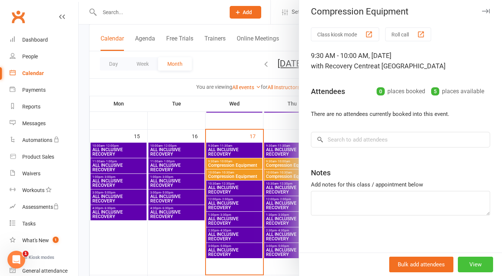
click at [461, 258] on button "View" at bounding box center [475, 264] width 35 height 16
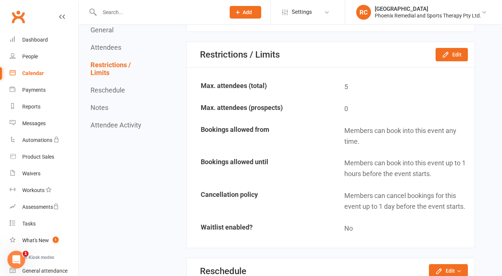
scroll to position [421, 0]
click at [446, 53] on icon "button" at bounding box center [445, 54] width 5 height 5
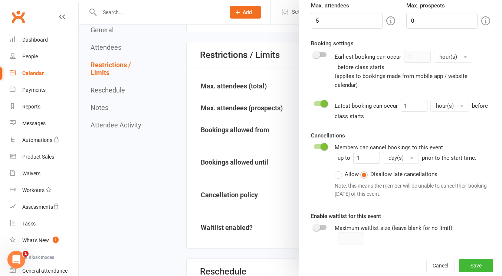
scroll to position [0, 0]
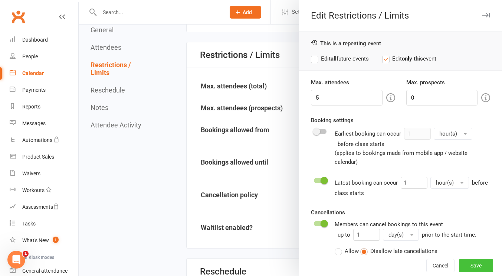
click at [459, 266] on button "Save" at bounding box center [476, 265] width 34 height 13
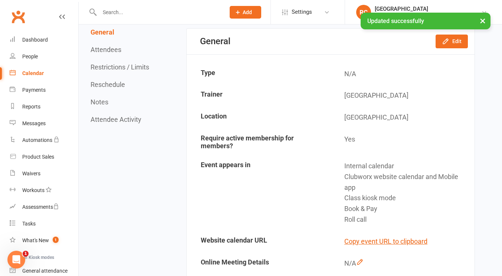
scroll to position [61, 0]
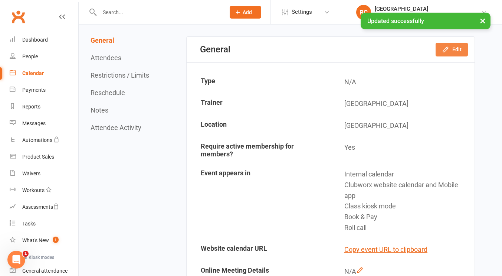
click at [455, 54] on button "Edit" at bounding box center [452, 49] width 32 height 13
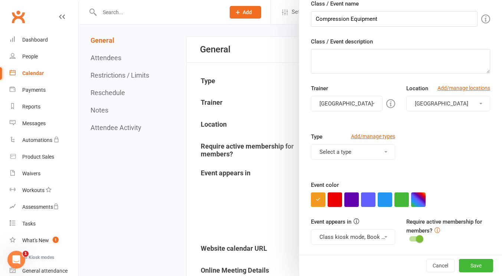
scroll to position [0, 0]
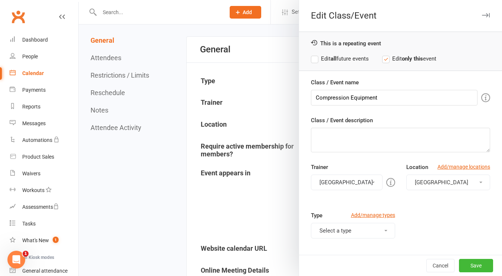
click at [264, 87] on div at bounding box center [290, 138] width 423 height 276
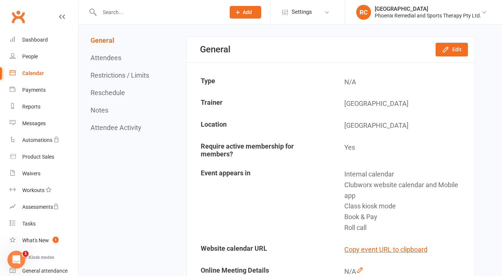
click at [39, 78] on link "Calendar" at bounding box center [44, 73] width 69 height 17
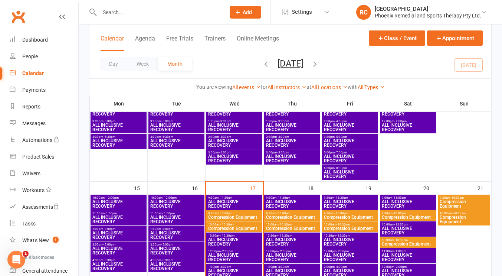
scroll to position [222, 0]
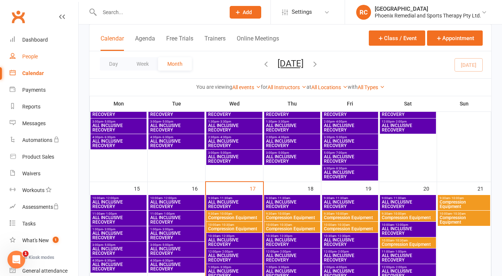
click at [33, 55] on div "People" at bounding box center [30, 56] width 16 height 6
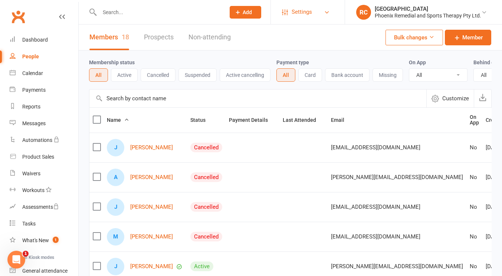
click at [315, 16] on link "Settings" at bounding box center [308, 12] width 52 height 17
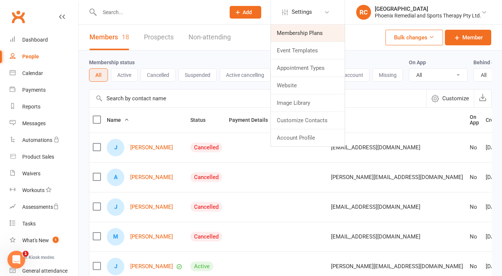
click at [304, 36] on link "Membership Plans" at bounding box center [308, 32] width 74 height 17
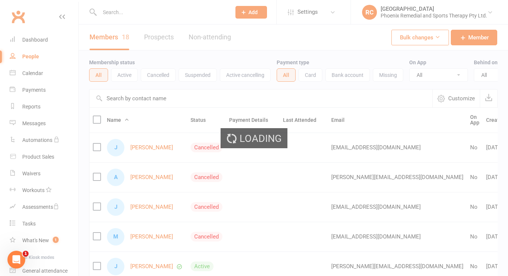
select select "25"
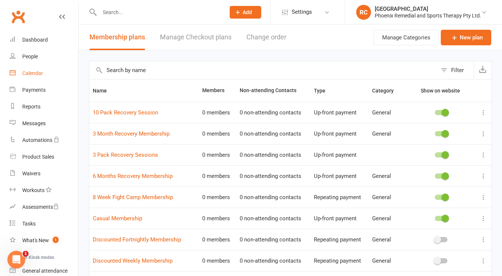
click at [35, 78] on link "Calendar" at bounding box center [44, 73] width 69 height 17
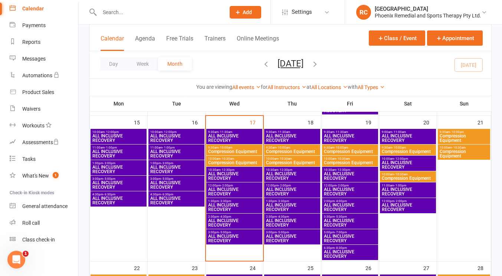
scroll to position [288, 0]
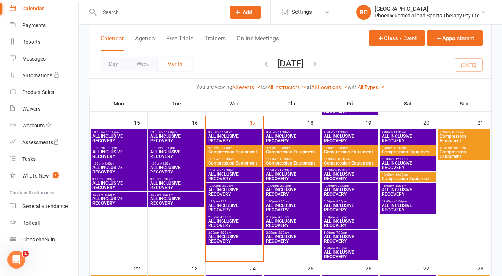
click at [454, 134] on span "Compression Equipment" at bounding box center [463, 138] width 49 height 9
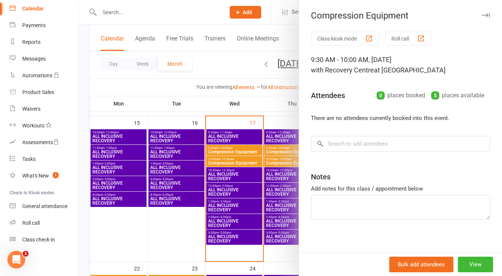
scroll to position [4, 0]
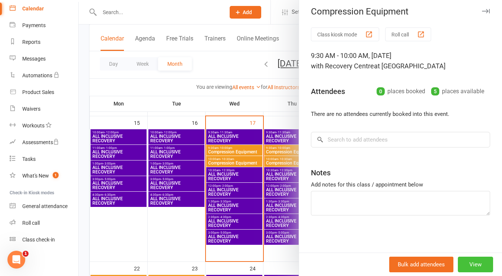
click at [458, 256] on button "View" at bounding box center [475, 264] width 35 height 16
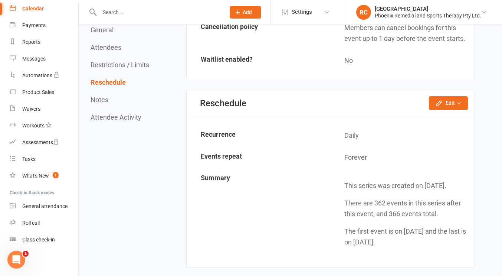
scroll to position [652, 0]
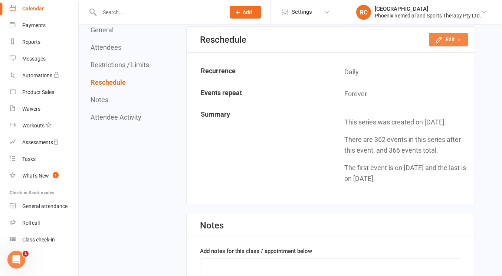
click at [453, 45] on button "Edit" at bounding box center [448, 39] width 39 height 13
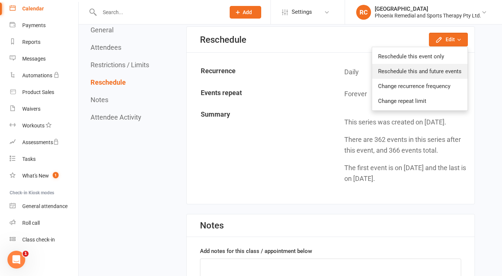
click at [429, 76] on link "Reschedule this and future events" at bounding box center [419, 71] width 95 height 15
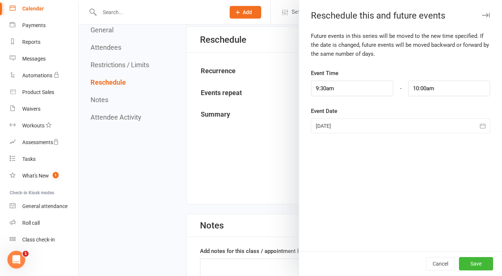
click at [274, 159] on div at bounding box center [290, 138] width 423 height 276
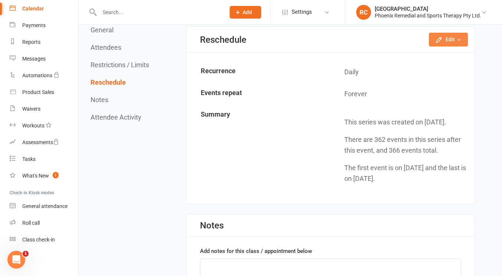
click at [444, 39] on button "Edit" at bounding box center [448, 39] width 39 height 13
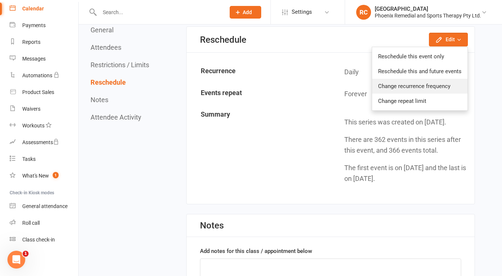
click at [432, 90] on link "Change recurrence frequency" at bounding box center [419, 86] width 95 height 15
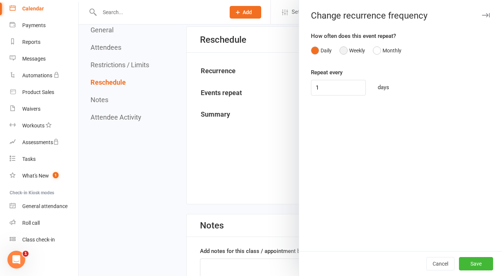
click at [344, 52] on button "Weekly" at bounding box center [353, 50] width 26 height 14
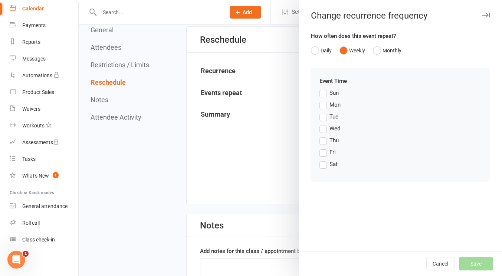
click at [321, 105] on label "Mon" at bounding box center [330, 104] width 21 height 9
click at [321, 100] on input "Mon" at bounding box center [322, 100] width 5 height 0
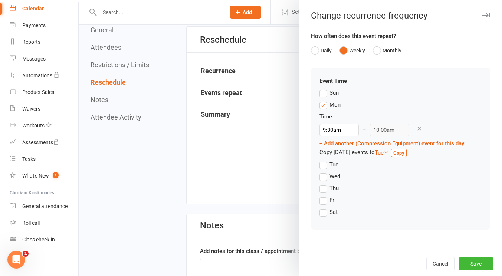
click at [320, 164] on label "Tue" at bounding box center [329, 164] width 19 height 9
click at [320, 160] on input "Tue" at bounding box center [322, 160] width 5 height 0
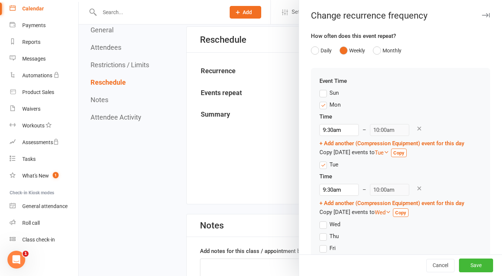
scroll to position [33, 0]
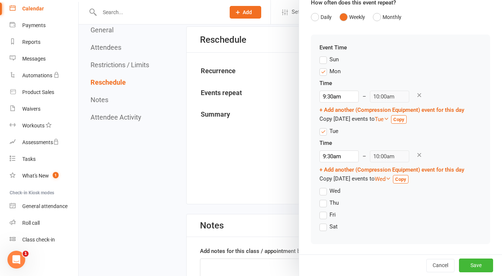
click at [321, 194] on label "Wed" at bounding box center [330, 190] width 21 height 9
click at [321, 186] on input "Wed" at bounding box center [322, 186] width 5 height 0
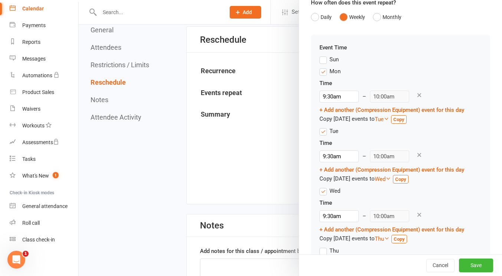
scroll to position [81, 0]
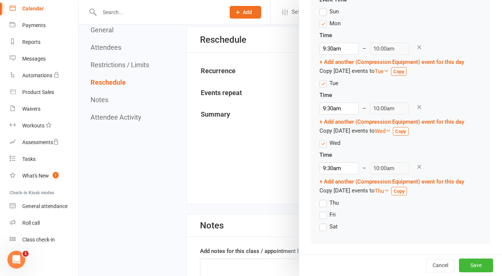
click at [321, 204] on label "Thu" at bounding box center [329, 202] width 19 height 9
click at [321, 198] on input "Thu" at bounding box center [322, 198] width 5 height 0
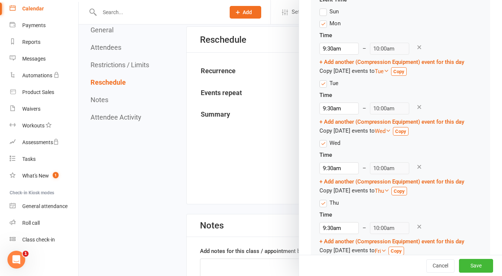
scroll to position [129, 0]
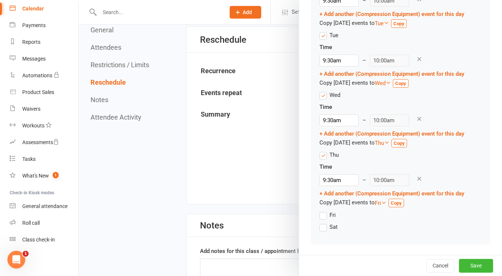
click at [321, 217] on label "Fri" at bounding box center [328, 214] width 16 height 9
click at [321, 210] on input "Fri" at bounding box center [322, 210] width 5 height 0
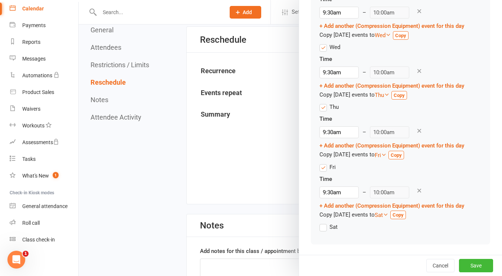
click at [321, 228] on label "Sat" at bounding box center [329, 226] width 18 height 9
click at [321, 222] on input "Sat" at bounding box center [322, 222] width 5 height 0
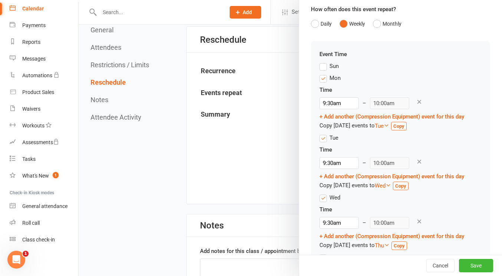
scroll to position [26, 0]
click at [320, 115] on link "+ Add another (Compression Equipment) event for this day" at bounding box center [392, 117] width 145 height 7
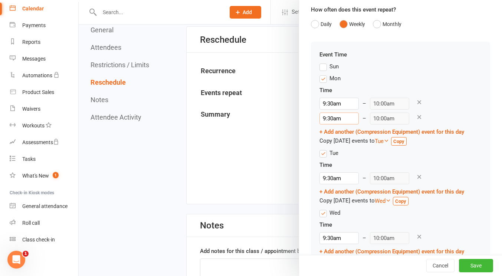
click at [324, 119] on input "9:30am" at bounding box center [339, 118] width 39 height 12
type input "10:00am"
type input "10:30am"
click at [327, 164] on li "10:00am" at bounding box center [338, 163] width 36 height 11
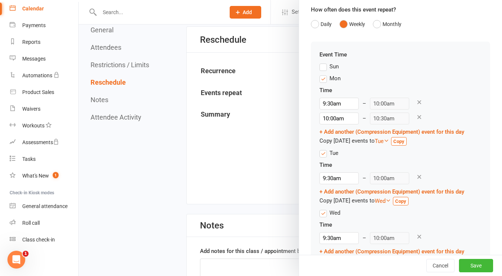
click at [315, 132] on div "Event Time Sun Mon Time 9:30am – 10:00am 10:00am 12:00am 12:15am 12:30am 12:45a…" at bounding box center [400, 250] width 179 height 416
click at [320, 130] on link "+ Add another (Compression Equipment) event for this day" at bounding box center [392, 131] width 145 height 7
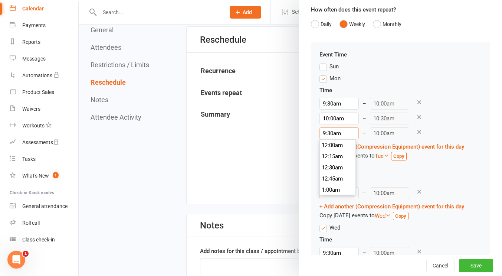
click at [323, 133] on input "9:30am" at bounding box center [339, 133] width 39 height 12
type input "11:00am"
type input "11:30am"
click at [330, 166] on li "11:00am" at bounding box center [338, 167] width 36 height 11
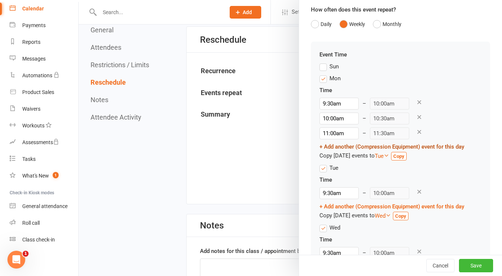
click at [320, 146] on link "+ Add another (Compression Equipment) event for this day" at bounding box center [392, 146] width 145 height 7
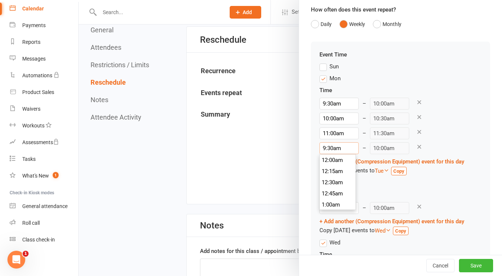
click at [324, 148] on input "9:30am" at bounding box center [339, 148] width 39 height 12
type input "11:30am"
type input "12:00pm"
click at [334, 184] on li "11:30am" at bounding box center [338, 185] width 36 height 11
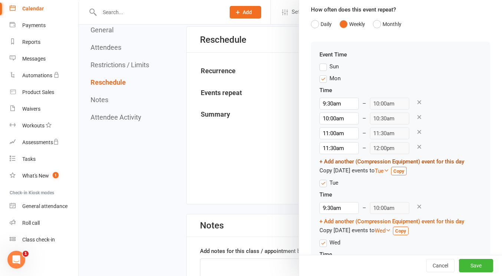
click at [320, 161] on link "+ Add another (Compression Equipment) event for this day" at bounding box center [392, 161] width 145 height 7
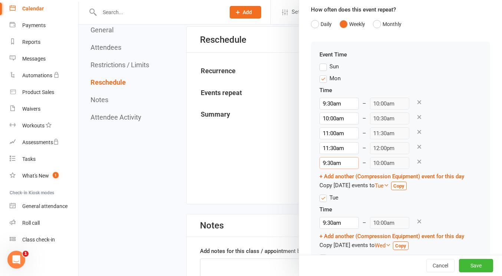
click at [323, 164] on input "9:30am" at bounding box center [339, 163] width 39 height 12
type input "12:00pm"
type input "12:30pm"
click at [332, 174] on li "12:00pm" at bounding box center [338, 173] width 36 height 11
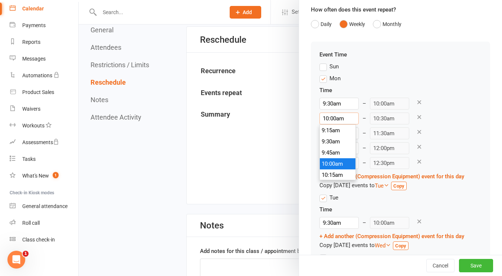
scroll to position [434, 0]
click at [326, 119] on input "10:00am" at bounding box center [339, 118] width 39 height 12
type input "10:30am"
type input "11:00am"
click at [328, 162] on li "10:30am" at bounding box center [338, 163] width 36 height 11
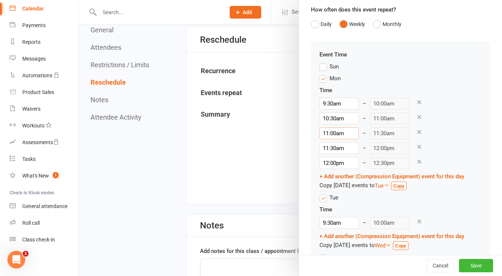
click at [330, 134] on input "11:00am" at bounding box center [339, 133] width 39 height 12
type input "11:30am"
type input "12:00pm"
click at [328, 175] on li "11:30am" at bounding box center [338, 178] width 36 height 11
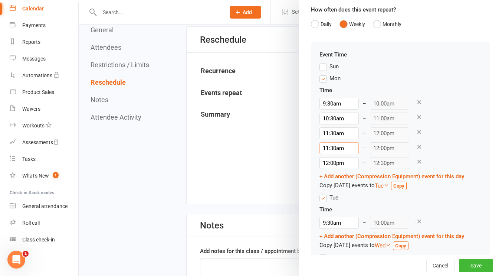
click at [325, 147] on input "11:30am" at bounding box center [339, 148] width 39 height 12
type input "12:30pm"
type input "1:00pm"
click at [328, 189] on li "12:30pm" at bounding box center [338, 191] width 36 height 11
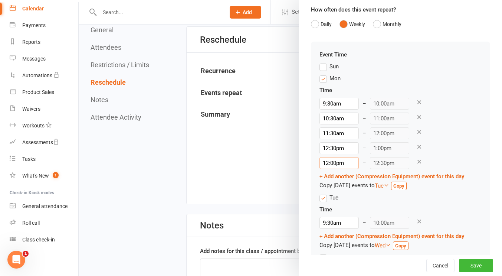
click at [333, 165] on input "12:00pm" at bounding box center [339, 163] width 39 height 12
type input "1:30pm"
type input "2:00pm"
click at [331, 205] on li "1:30pm" at bounding box center [338, 208] width 36 height 11
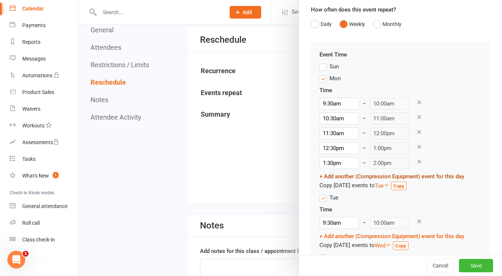
click at [320, 176] on link "+ Add another (Compression Equipment) event for this day" at bounding box center [392, 176] width 145 height 7
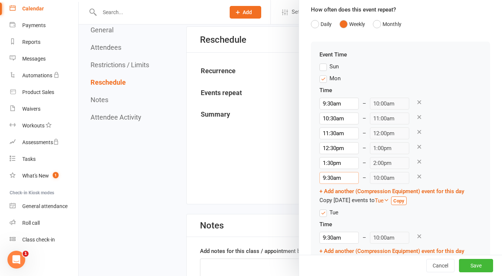
click at [322, 177] on input "9:30am" at bounding box center [339, 178] width 39 height 12
type input "2:30pm"
type input "3:00pm"
click at [328, 204] on li "2:30pm" at bounding box center [338, 206] width 36 height 11
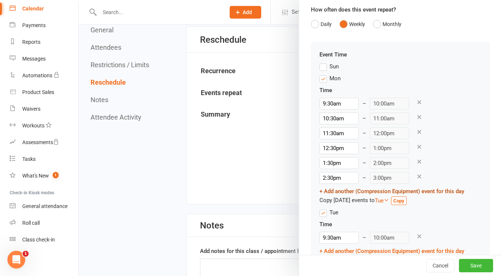
click at [320, 190] on link "+ Add another (Compression Equipment) event for this day" at bounding box center [392, 191] width 145 height 7
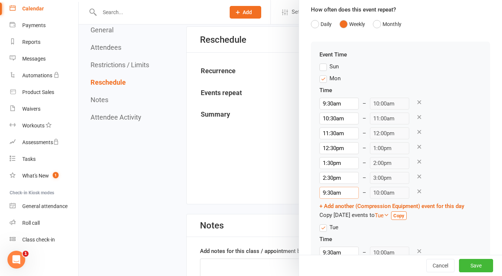
click at [322, 193] on input "9:30am" at bounding box center [339, 193] width 39 height 12
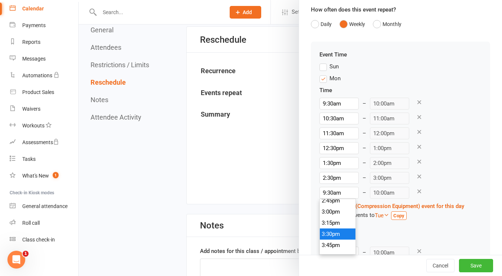
type input "3:30pm"
type input "4:00pm"
click at [331, 232] on li "3:30pm" at bounding box center [338, 233] width 36 height 11
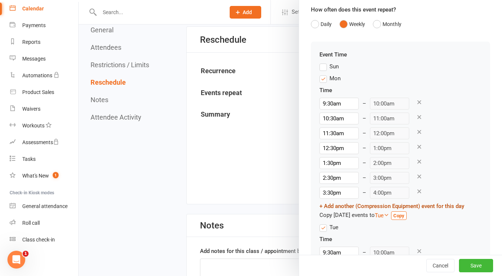
click at [320, 207] on link "+ Add another (Compression Equipment) event for this day" at bounding box center [392, 206] width 145 height 7
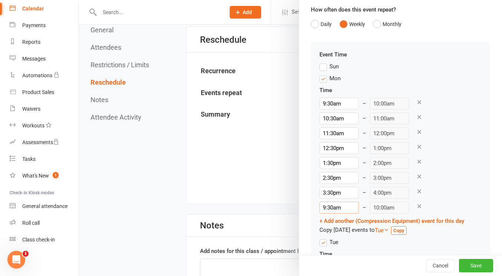
click at [324, 209] on input "9:30am" at bounding box center [339, 208] width 39 height 12
type input "4:30pm"
type input "5:00pm"
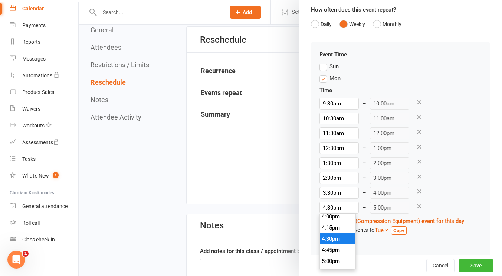
click at [328, 240] on li "4:30pm" at bounding box center [338, 238] width 36 height 11
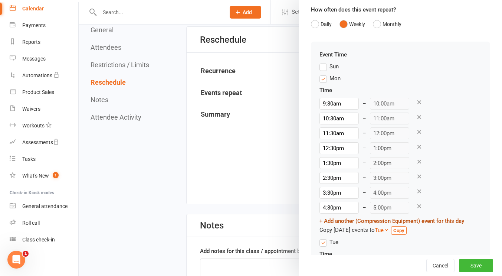
click at [320, 217] on link "+ Add another (Compression Equipment) event for this day" at bounding box center [392, 220] width 145 height 7
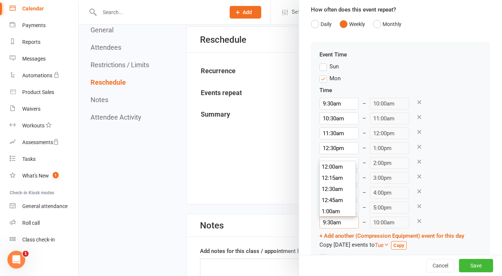
click at [323, 226] on input "9:30am" at bounding box center [339, 222] width 39 height 12
type input "5:30pm"
type input "6:00pm"
click at [331, 173] on li "5:30pm" at bounding box center [338, 173] width 36 height 11
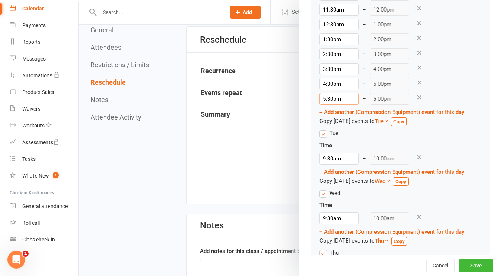
scroll to position [150, 0]
click at [405, 124] on link "Copy" at bounding box center [399, 121] width 16 height 9
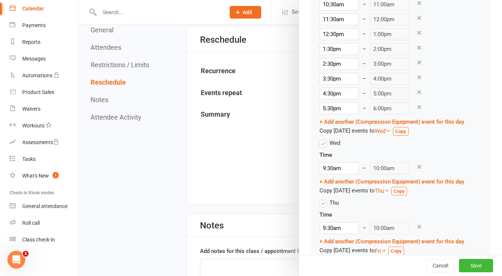
scroll to position [322, 0]
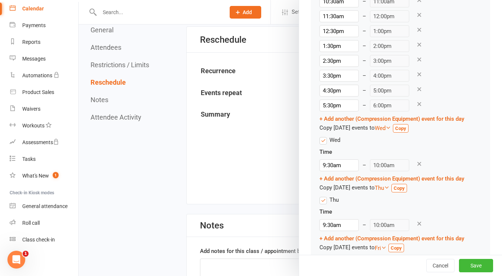
click at [405, 126] on strong "Copy" at bounding box center [400, 128] width 11 height 6
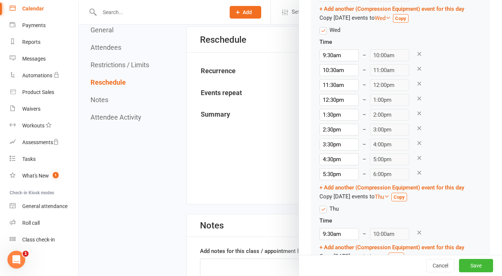
scroll to position [432, 0]
click at [416, 174] on icon at bounding box center [419, 172] width 7 height 7
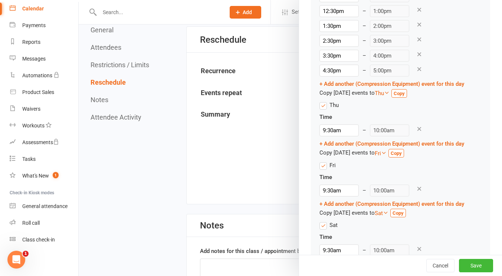
scroll to position [519, 0]
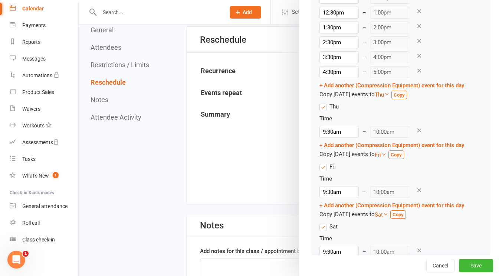
click at [405, 94] on strong "Copy" at bounding box center [399, 95] width 11 height 6
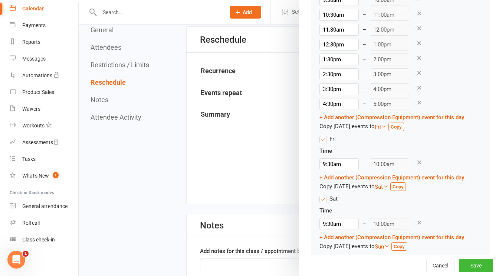
scroll to position [651, 0]
click at [402, 127] on strong "Copy" at bounding box center [396, 127] width 11 height 6
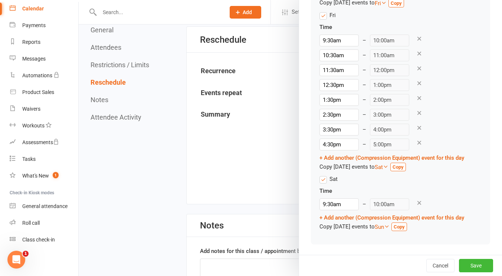
scroll to position [773, 0]
click at [320, 156] on link "+ Add another (Compression Equipment) event for this day" at bounding box center [392, 158] width 145 height 7
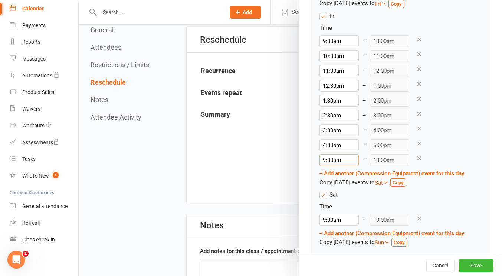
click at [320, 158] on input "9:30am" at bounding box center [339, 160] width 39 height 12
type input "5:30pm"
type input "6:00pm"
click at [330, 199] on li "5:30pm" at bounding box center [338, 200] width 36 height 11
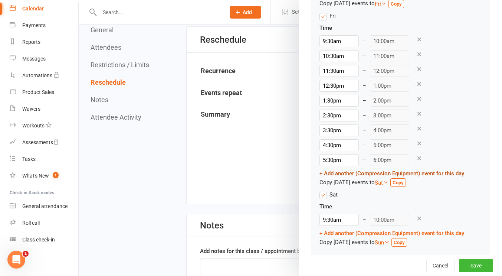
click at [320, 170] on link "+ Add another (Compression Equipment) event for this day" at bounding box center [392, 173] width 145 height 7
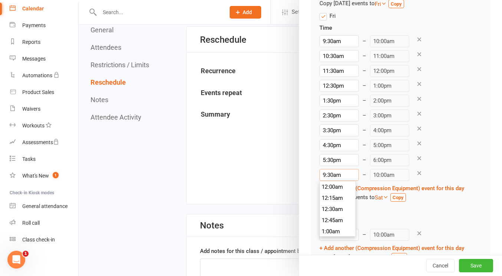
click at [323, 177] on input "9:30am" at bounding box center [339, 175] width 39 height 12
type input "6:30pm"
type input "7:00pm"
click at [331, 227] on li "6:30pm" at bounding box center [338, 226] width 36 height 11
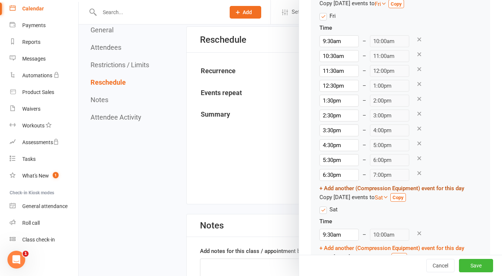
click at [320, 189] on link "+ Add another (Compression Equipment) event for this day" at bounding box center [392, 188] width 145 height 7
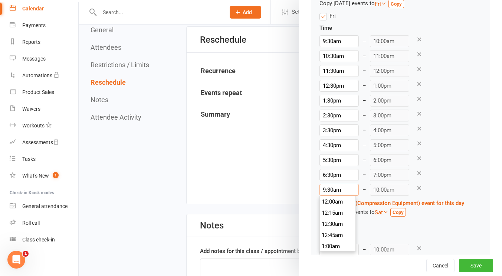
click at [328, 188] on input "9:30am" at bounding box center [339, 190] width 39 height 12
type input "7:30pm"
type input "8:00pm"
click at [337, 212] on li "7:30pm" at bounding box center [338, 212] width 36 height 11
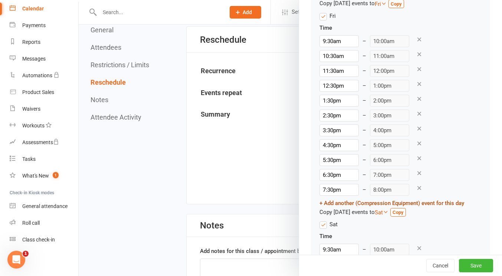
click at [320, 201] on link "+ Add another (Compression Equipment) event for this day" at bounding box center [392, 203] width 145 height 7
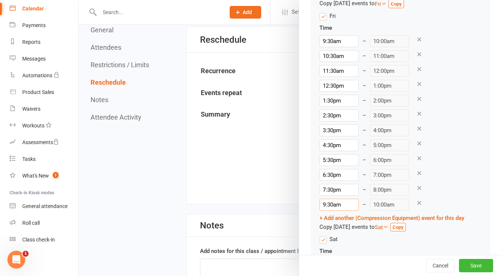
click at [323, 203] on input "9:30am" at bounding box center [339, 205] width 39 height 12
type input "8:30am"
type input "9:00am"
click at [333, 232] on li "8:30am" at bounding box center [338, 229] width 36 height 11
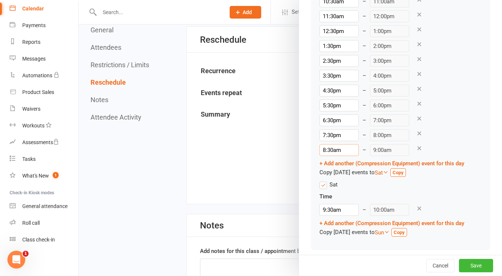
scroll to position [834, 0]
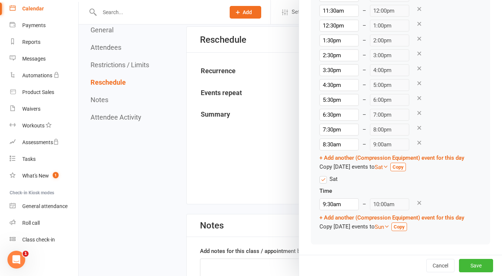
click at [405, 225] on strong "Copy" at bounding box center [399, 227] width 11 height 6
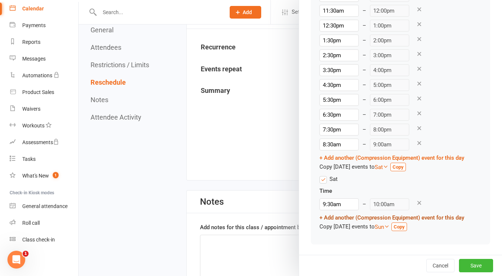
scroll to position [676, 0]
click at [399, 166] on strong "Copy" at bounding box center [398, 167] width 11 height 6
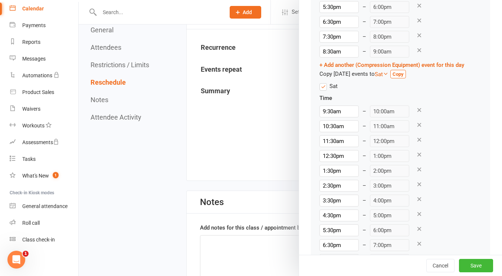
scroll to position [983, 0]
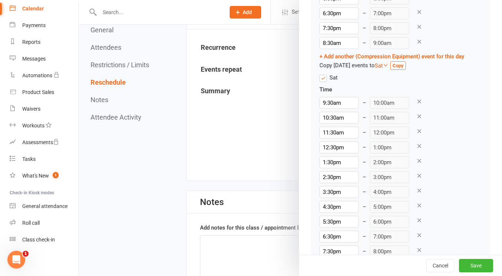
click at [416, 175] on icon at bounding box center [419, 175] width 7 height 7
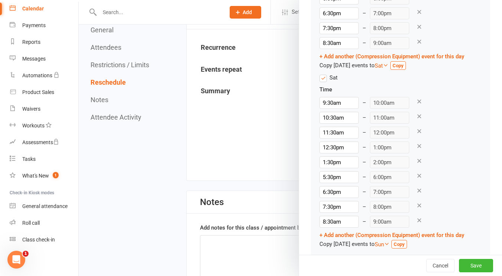
click at [416, 175] on icon at bounding box center [419, 175] width 7 height 7
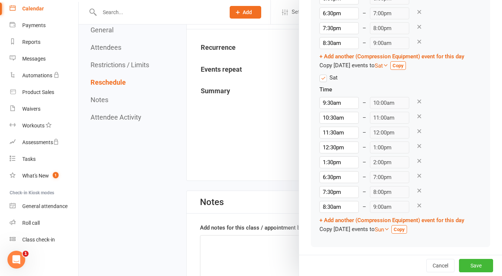
click at [416, 175] on icon at bounding box center [419, 175] width 7 height 7
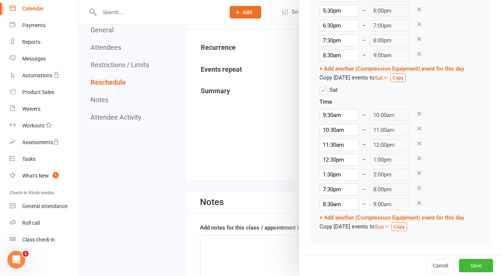
click at [416, 175] on icon at bounding box center [419, 173] width 7 height 7
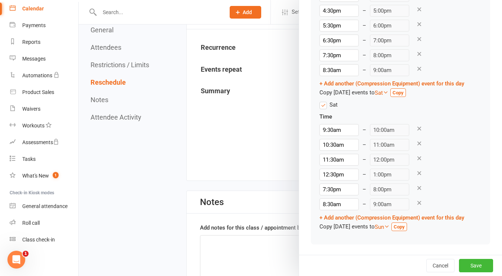
scroll to position [956, 0]
click at [416, 187] on icon at bounding box center [419, 187] width 7 height 7
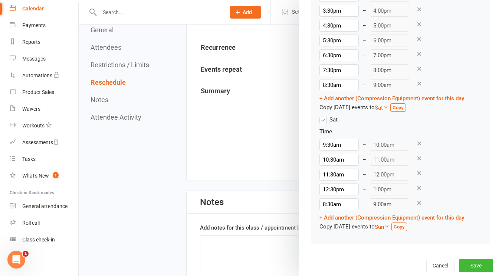
click at [416, 202] on icon at bounding box center [419, 202] width 7 height 7
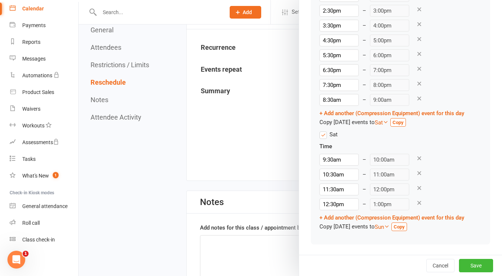
scroll to position [926, 0]
click at [320, 215] on link "+ Add another (Compression Equipment) event for this day" at bounding box center [392, 217] width 145 height 7
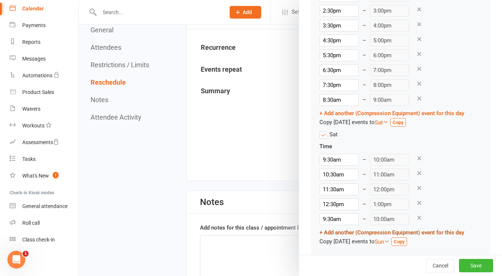
scroll to position [941, 0]
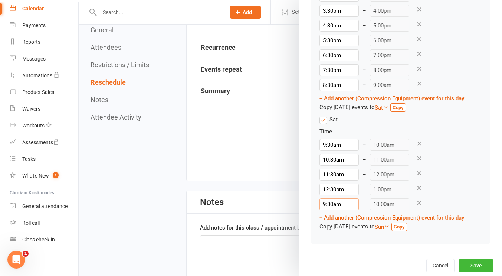
click at [328, 204] on input "9:30am" at bounding box center [339, 204] width 39 height 12
type input "1:30pm"
type input "2:00pm"
click at [332, 248] on li "1:30pm" at bounding box center [338, 248] width 36 height 11
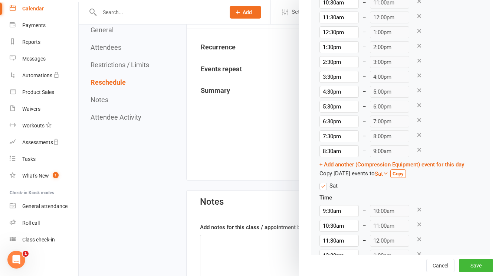
scroll to position [941, 0]
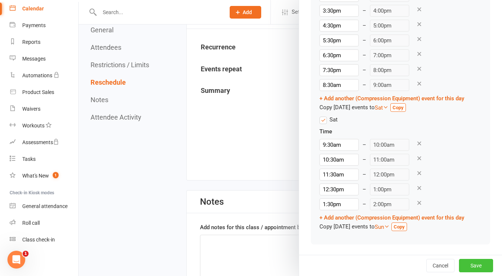
click at [463, 263] on button "Save" at bounding box center [476, 265] width 34 height 13
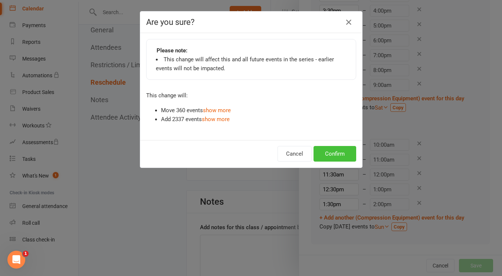
click at [338, 153] on button "Confirm" at bounding box center [335, 154] width 43 height 16
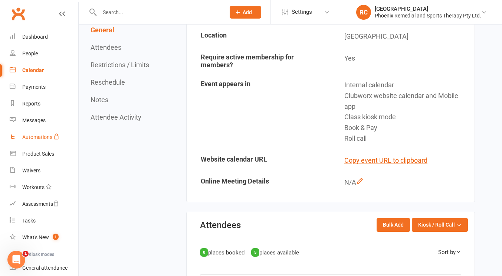
scroll to position [0, 0]
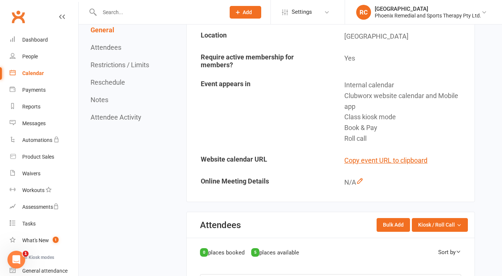
click at [34, 72] on div "Calendar" at bounding box center [33, 73] width 22 height 6
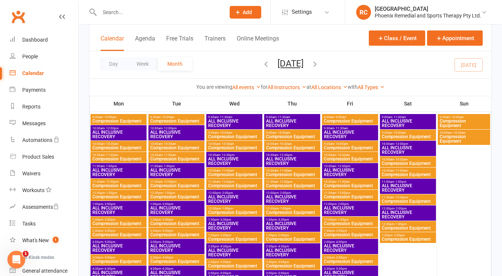
scroll to position [449, 0]
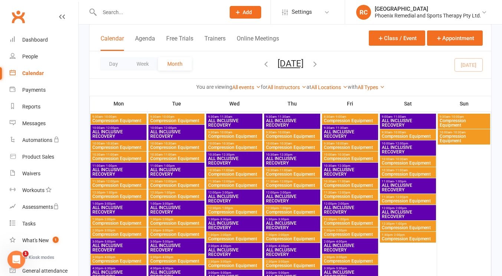
click at [233, 145] on span "Compression Equipment" at bounding box center [234, 147] width 53 height 4
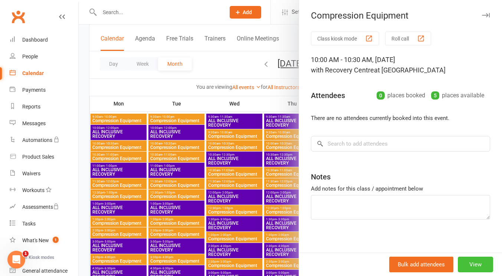
click at [459, 265] on button "View" at bounding box center [475, 264] width 35 height 16
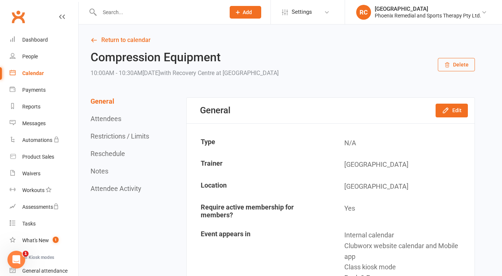
click at [454, 66] on button "Delete" at bounding box center [456, 64] width 37 height 13
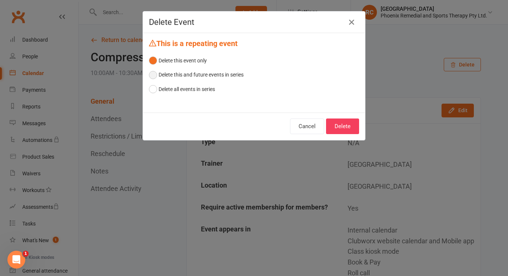
click at [151, 74] on button "Delete this and future events in series" at bounding box center [196, 75] width 95 height 14
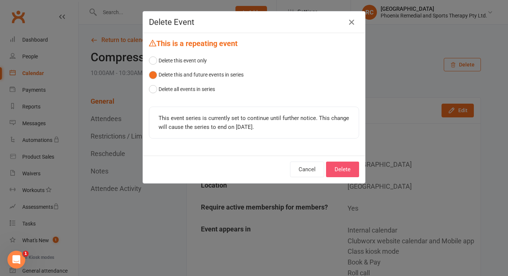
click at [346, 169] on button "Delete" at bounding box center [342, 169] width 33 height 16
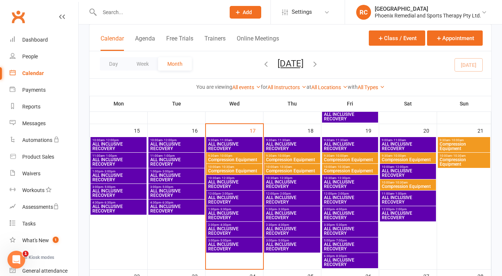
scroll to position [281, 0]
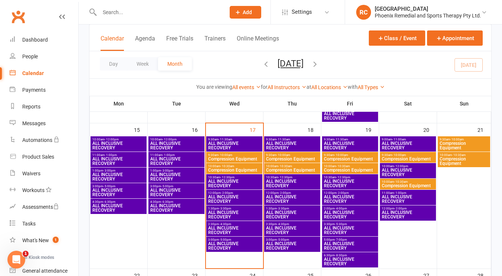
click at [232, 166] on span "- 10:30am" at bounding box center [227, 165] width 14 height 3
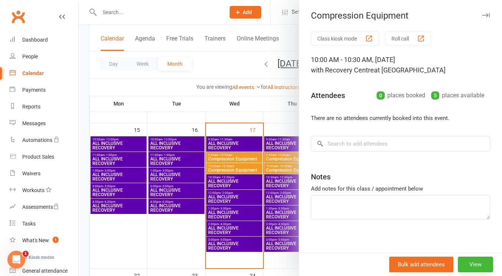
click at [163, 84] on div at bounding box center [290, 138] width 423 height 276
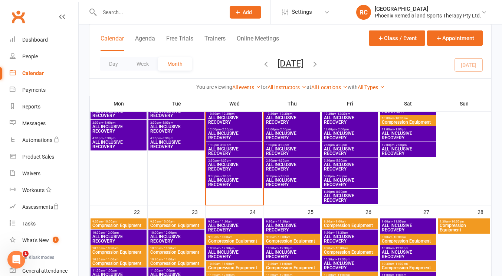
scroll to position [320, 0]
